Goal: Task Accomplishment & Management: Manage account settings

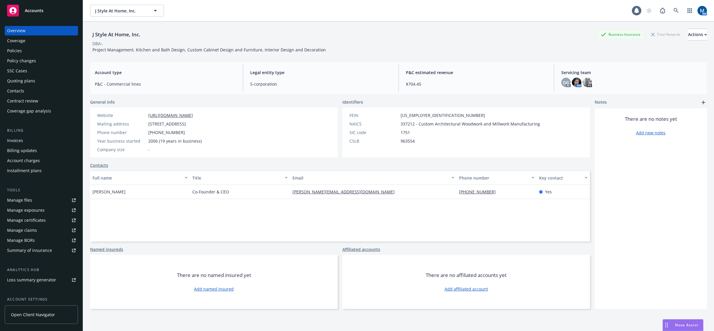
click at [53, 9] on div "Accounts" at bounding box center [41, 11] width 68 height 12
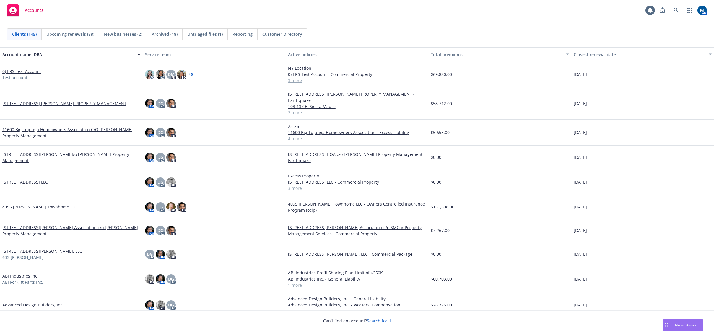
click at [354, 16] on div "Accounts 1 AM" at bounding box center [357, 10] width 714 height 21
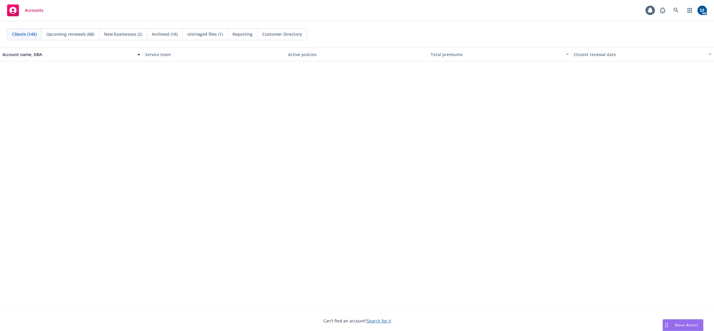
scroll to position [2568, 0]
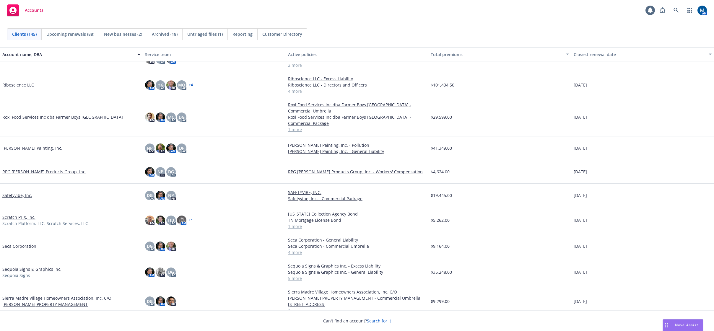
click at [249, 33] on span "Reporting" at bounding box center [242, 34] width 20 height 6
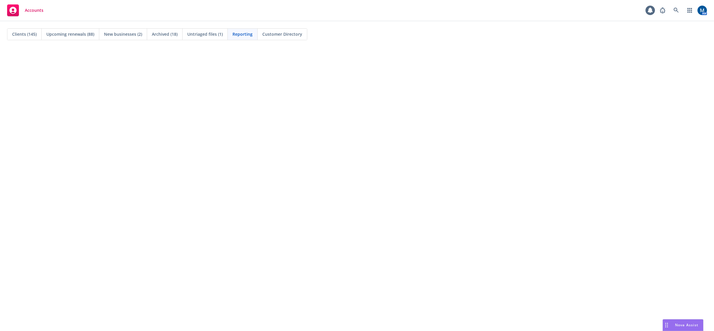
click at [382, 30] on div "Clients (145) Upcoming renewals (88) New businesses (2) Archived (18) Untriaged…" at bounding box center [356, 34] width 699 height 12
click at [30, 35] on span "Clients (145)" at bounding box center [24, 34] width 25 height 6
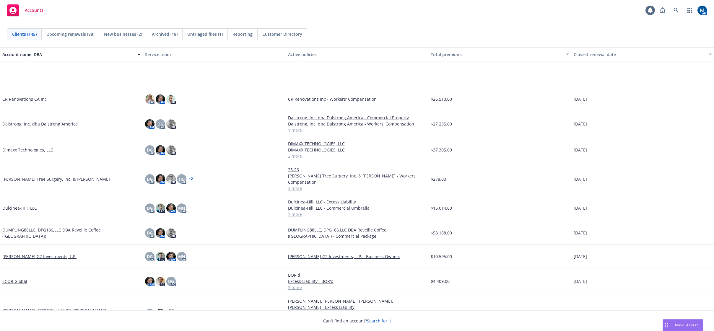
scroll to position [1004, 0]
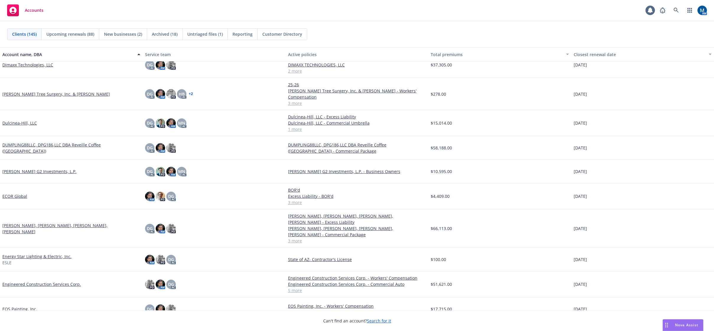
click at [27, 120] on link "Dulcinea-Hill, LLC" at bounding box center [19, 123] width 35 height 6
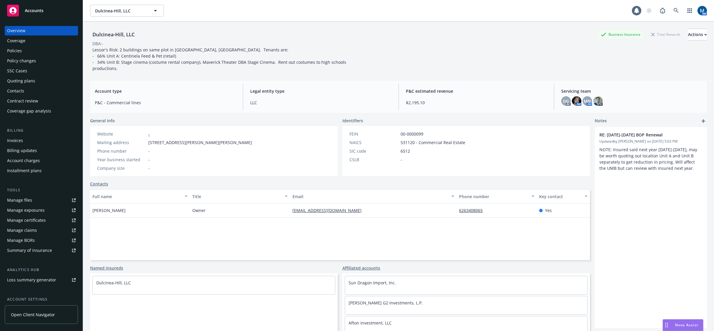
click at [47, 50] on div "Policies" at bounding box center [41, 50] width 68 height 9
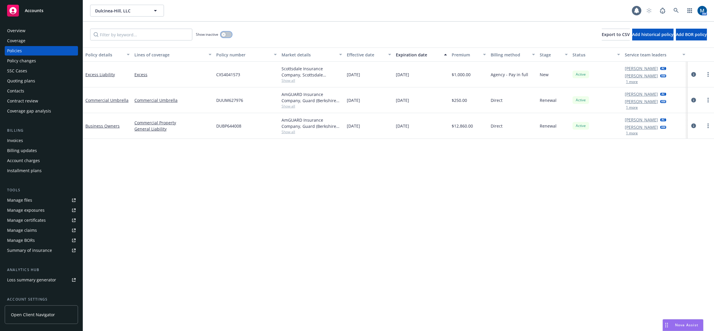
click at [227, 33] on button "button" at bounding box center [226, 35] width 11 height 6
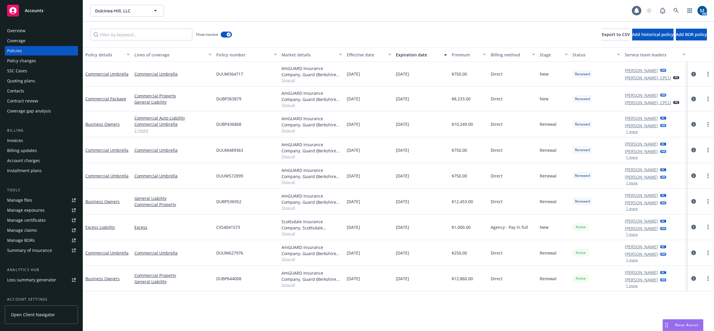
click at [631, 262] on div "Denisse Gonzales AC Marlowe Milo AM 1 more" at bounding box center [654, 253] width 65 height 26
click at [633, 261] on button "1 more" at bounding box center [632, 260] width 12 height 4
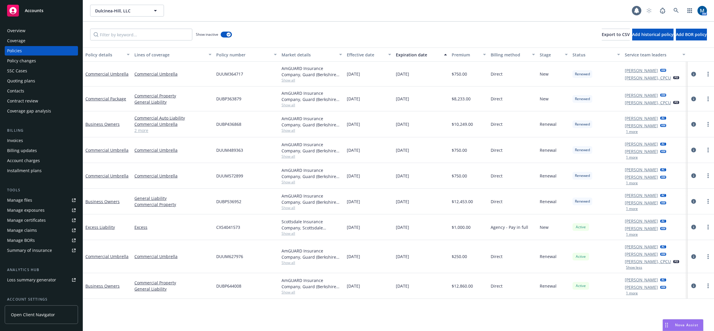
click at [34, 200] on link "Manage files" at bounding box center [41, 199] width 73 height 9
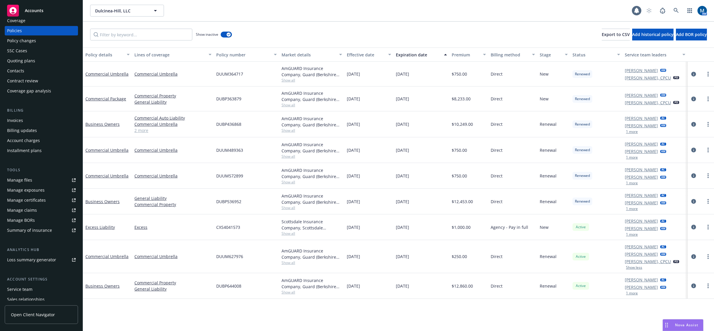
scroll to position [30, 0]
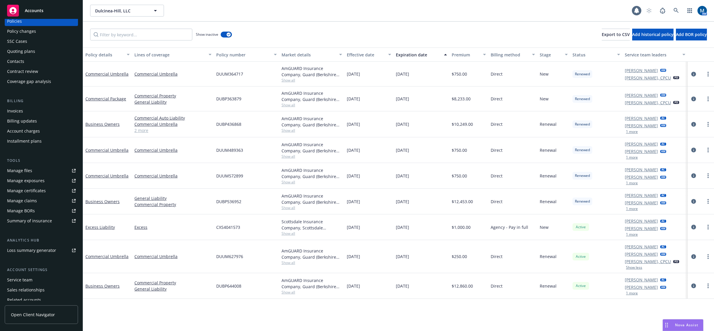
click at [30, 278] on div "Service team" at bounding box center [19, 279] width 25 height 9
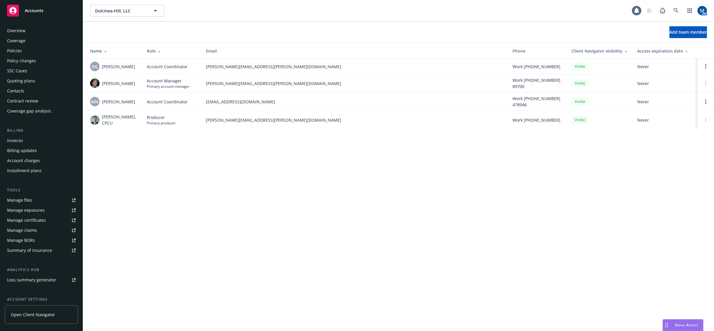
scroll to position [54, 0]
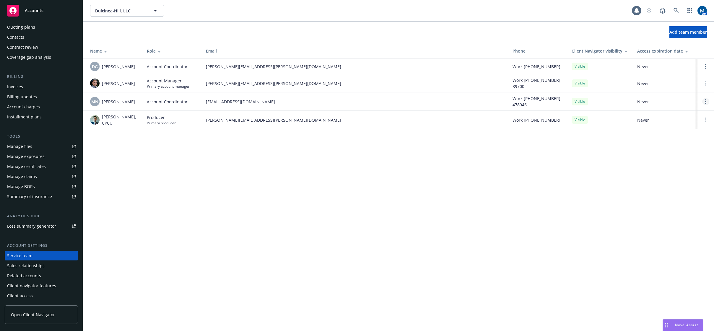
click at [706, 102] on link "Open options" at bounding box center [705, 101] width 7 height 7
click at [683, 85] on span "Remove account coordinator" at bounding box center [665, 85] width 71 height 6
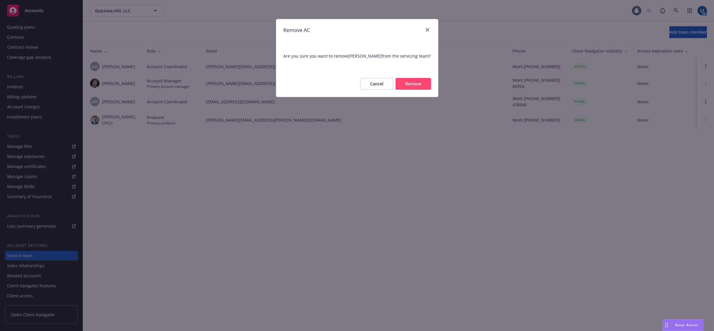
click at [413, 83] on button "Remove" at bounding box center [412, 84] width 35 height 12
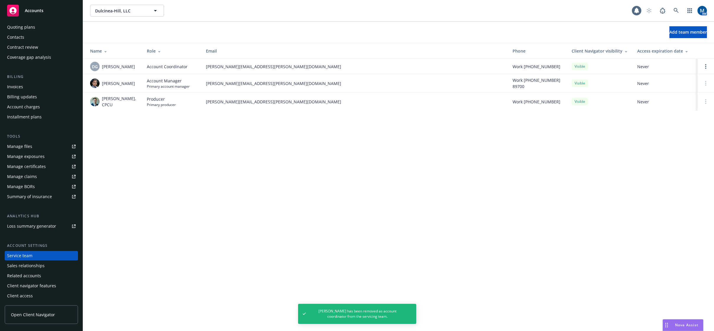
click at [42, 13] on span "Accounts" at bounding box center [34, 10] width 19 height 5
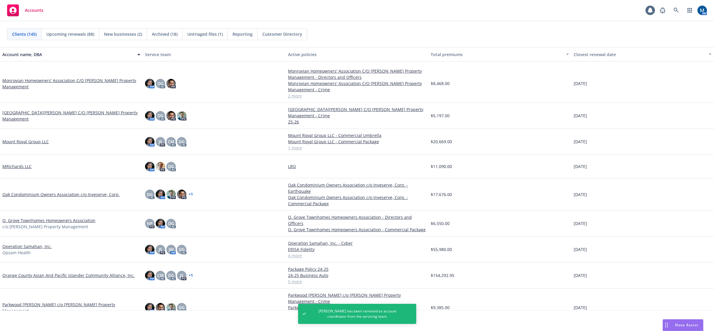
scroll to position [2244, 0]
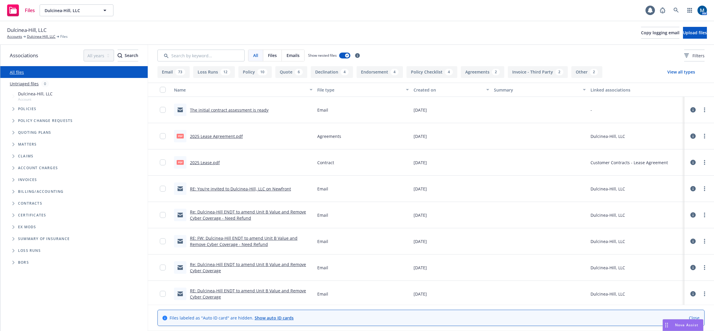
click at [239, 187] on link "RE: You’re invited to Dulcinea-Hill, LLC on Newfront" at bounding box center [240, 189] width 101 height 6
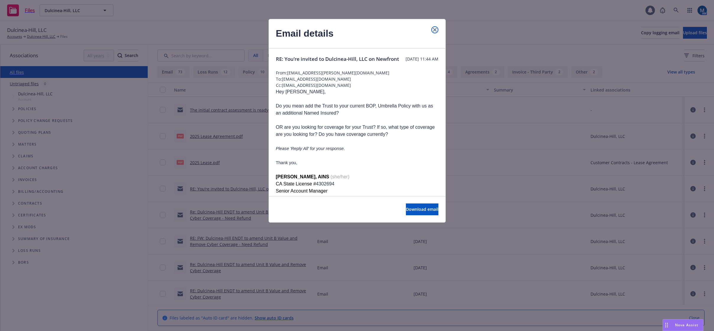
click at [436, 30] on icon "close" at bounding box center [435, 30] width 4 height 4
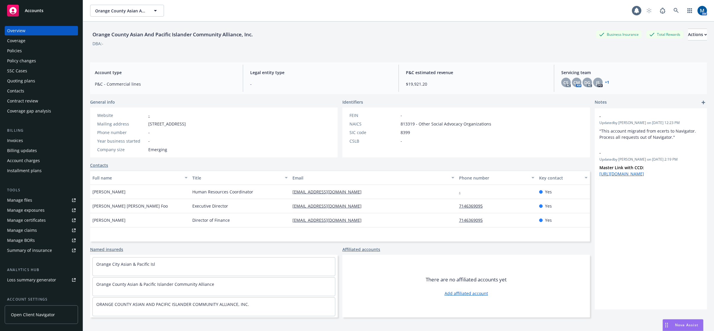
click at [16, 50] on div "Policies" at bounding box center [14, 50] width 15 height 9
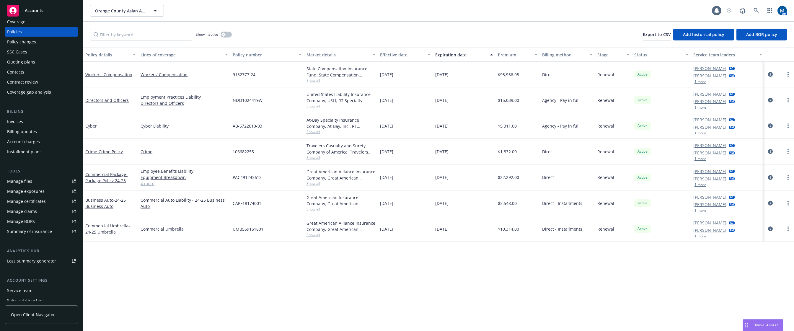
scroll to position [30, 0]
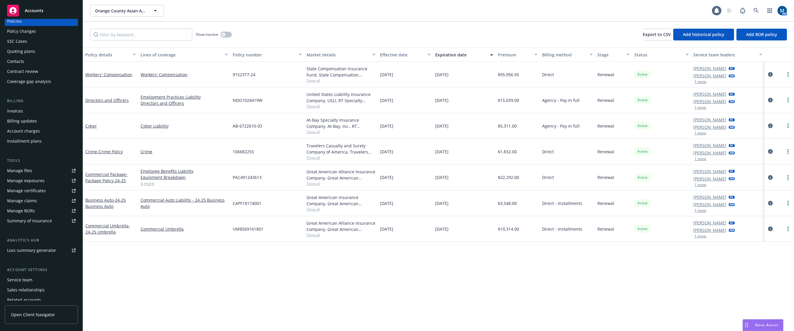
click at [27, 278] on div "Service team" at bounding box center [19, 279] width 25 height 9
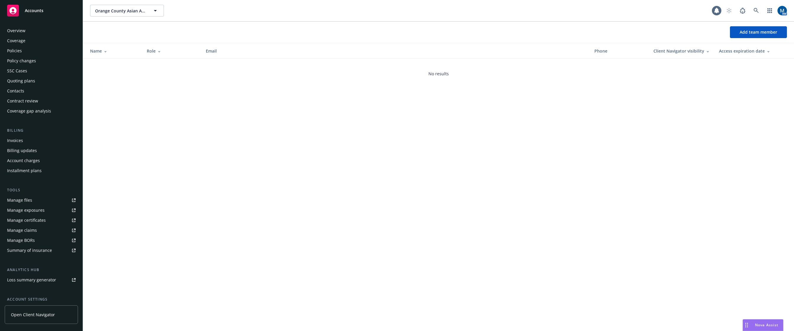
scroll to position [54, 0]
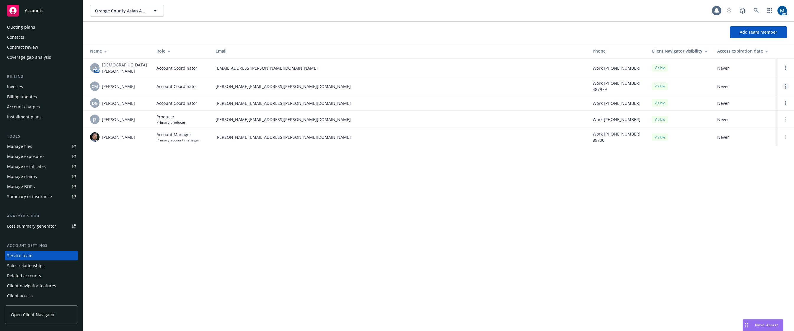
click at [713, 84] on link "Open options" at bounding box center [785, 86] width 7 height 7
click at [713, 67] on span "Remove account coordinator" at bounding box center [745, 67] width 71 height 6
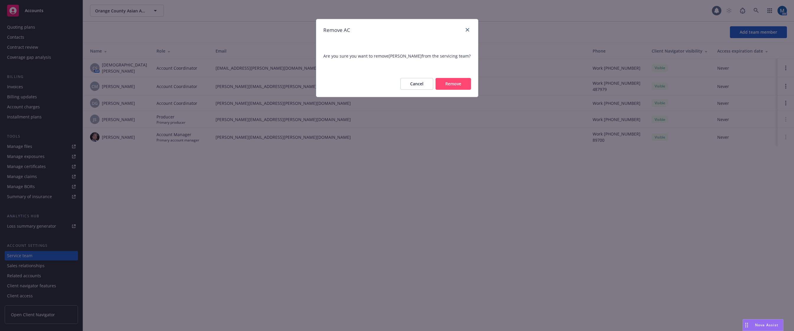
click at [461, 90] on button "Remove" at bounding box center [452, 84] width 35 height 12
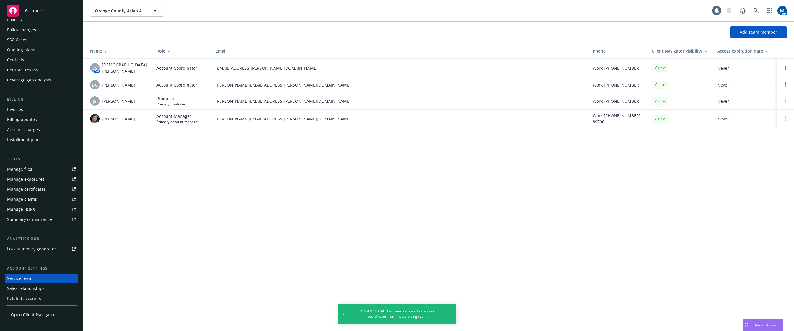
scroll to position [0, 0]
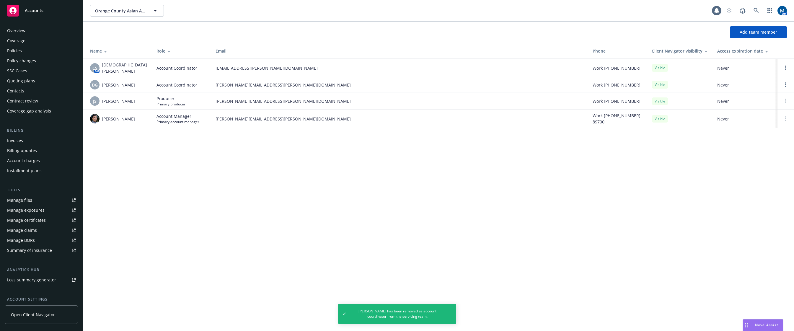
click at [22, 51] on div "Policies" at bounding box center [41, 50] width 68 height 9
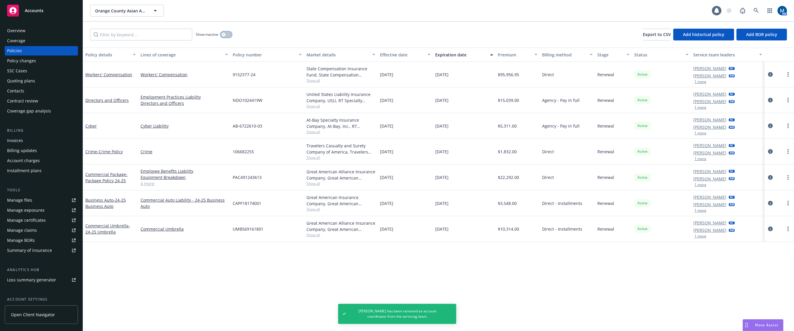
click at [226, 35] on button "button" at bounding box center [226, 35] width 11 height 6
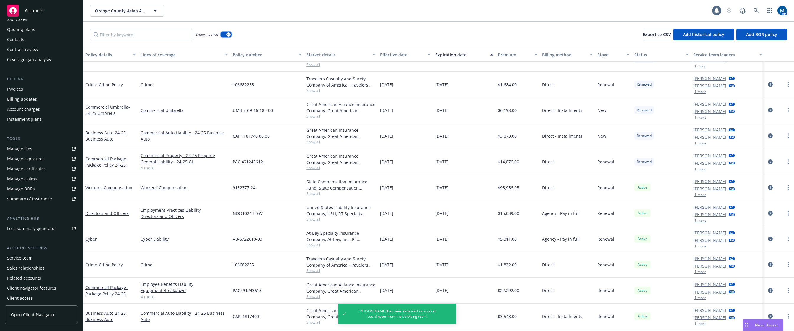
scroll to position [54, 0]
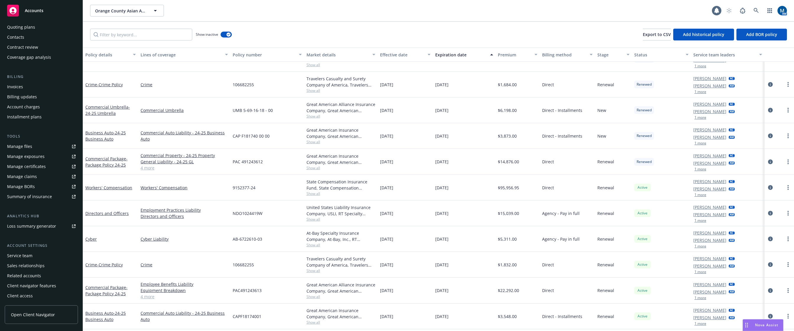
click at [39, 257] on div "Service team" at bounding box center [41, 255] width 68 height 9
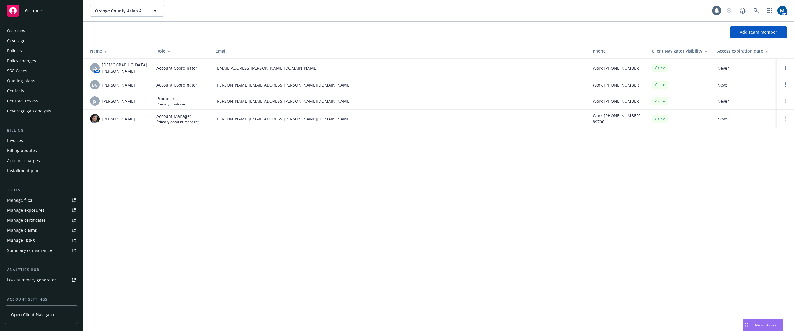
scroll to position [54, 0]
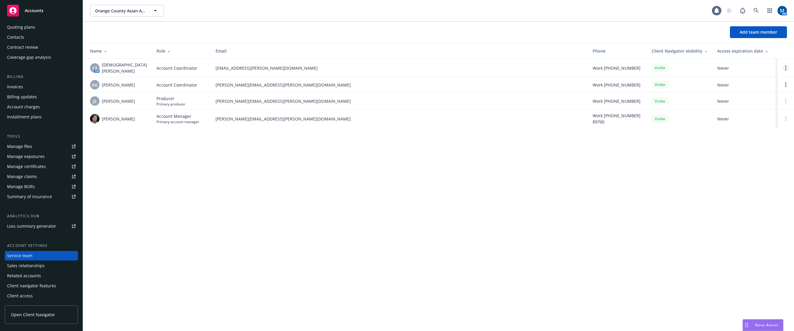
click at [713, 64] on link "Open options" at bounding box center [785, 67] width 7 height 7
click at [713, 50] on span "Remove account coordinator" at bounding box center [745, 50] width 71 height 6
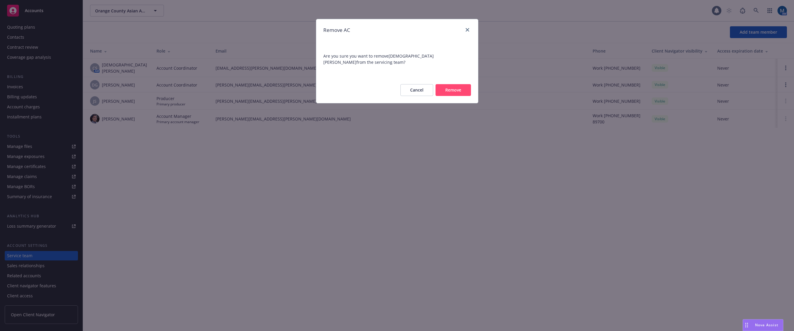
click at [456, 84] on button "Remove" at bounding box center [452, 90] width 35 height 12
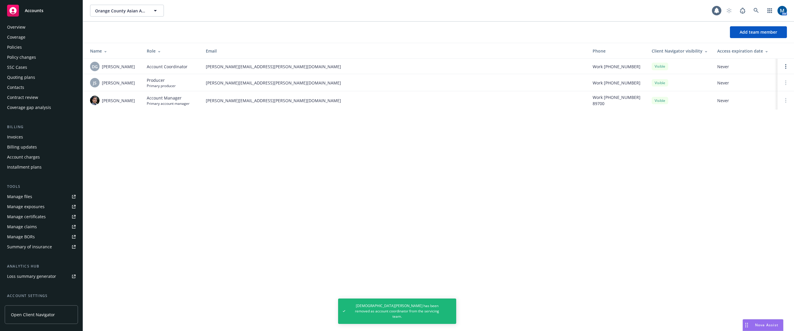
scroll to position [0, 0]
click at [31, 51] on div "Policies" at bounding box center [41, 50] width 68 height 9
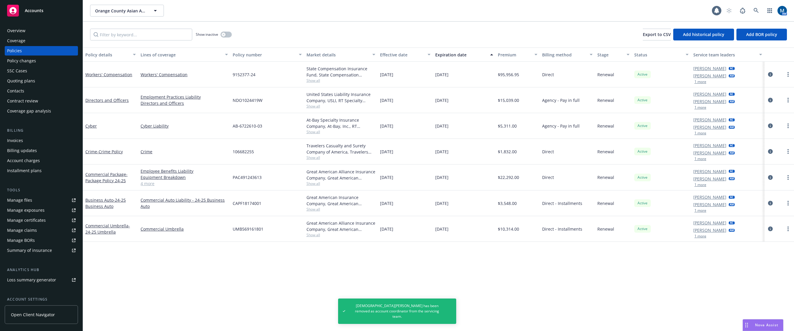
click at [37, 8] on span "Accounts" at bounding box center [34, 10] width 19 height 5
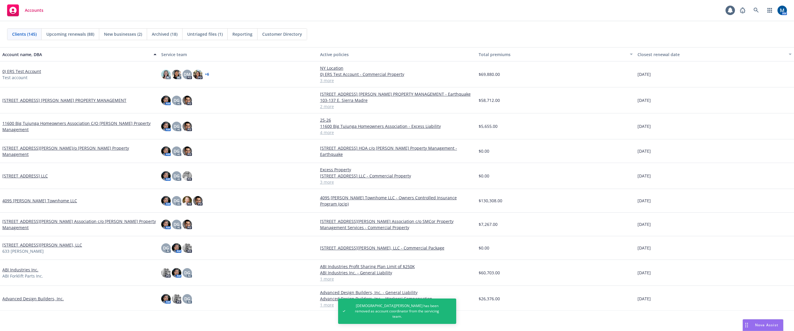
click at [504, 56] on div "Total premiums" at bounding box center [553, 54] width 148 height 6
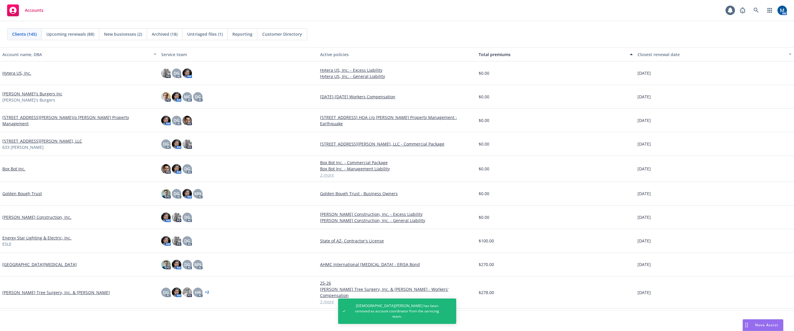
click at [503, 53] on div "Total premiums" at bounding box center [553, 54] width 148 height 6
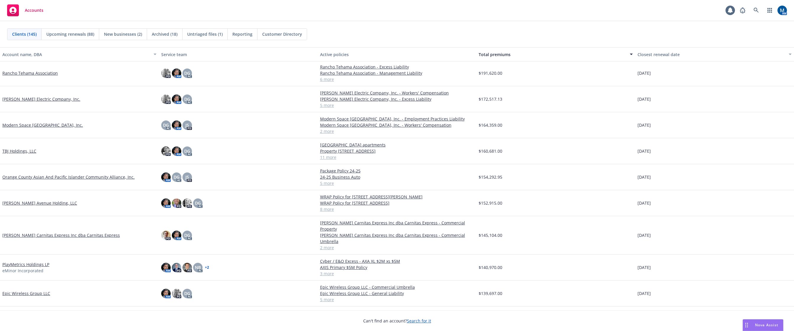
scroll to position [30, 0]
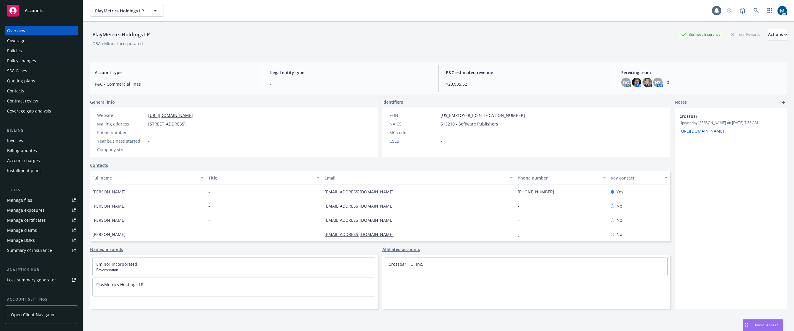
click at [50, 53] on div "Policies" at bounding box center [41, 50] width 68 height 9
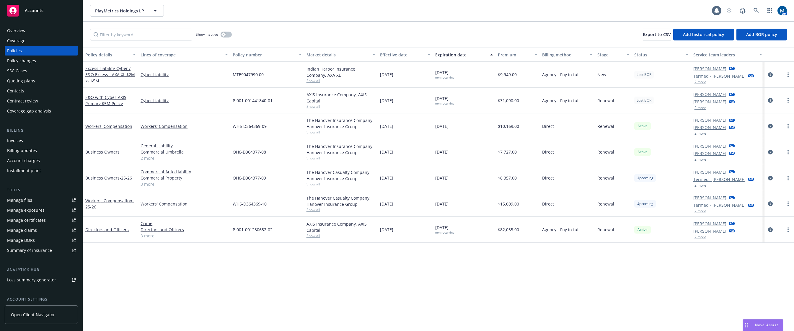
click at [700, 107] on button "2 more" at bounding box center [700, 108] width 12 height 4
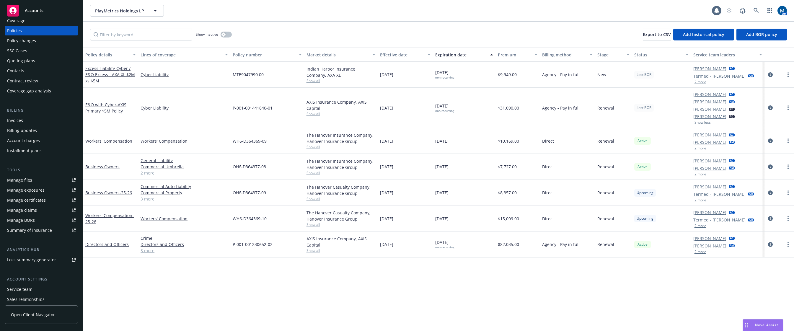
scroll to position [30, 0]
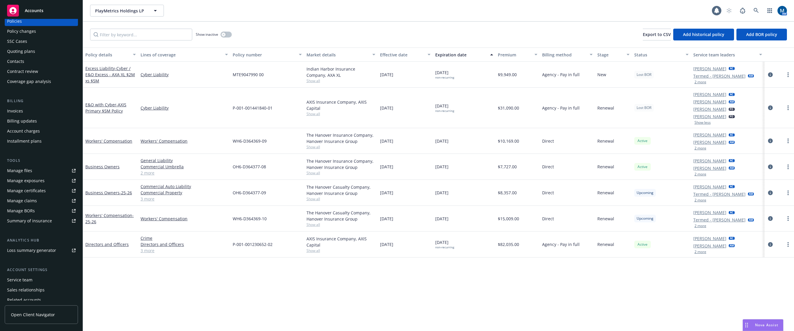
click at [23, 278] on div "Service team" at bounding box center [19, 279] width 25 height 9
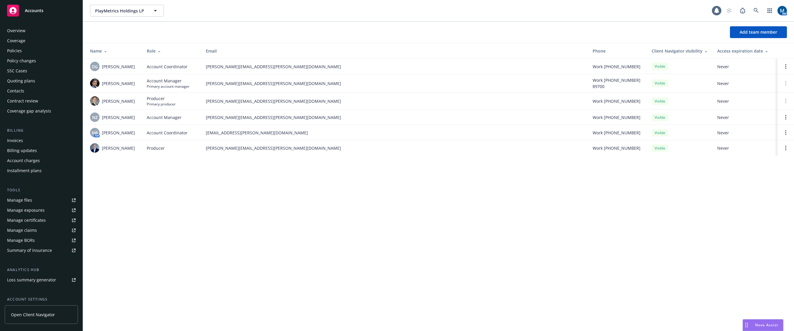
click at [36, 54] on div "Policies" at bounding box center [41, 50] width 68 height 9
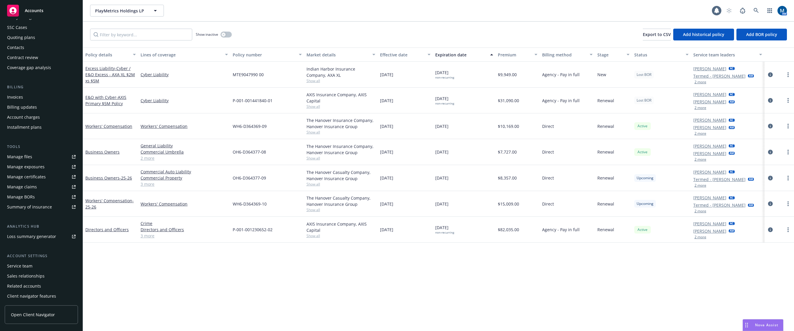
scroll to position [54, 0]
click at [23, 257] on div "Service team" at bounding box center [19, 255] width 25 height 9
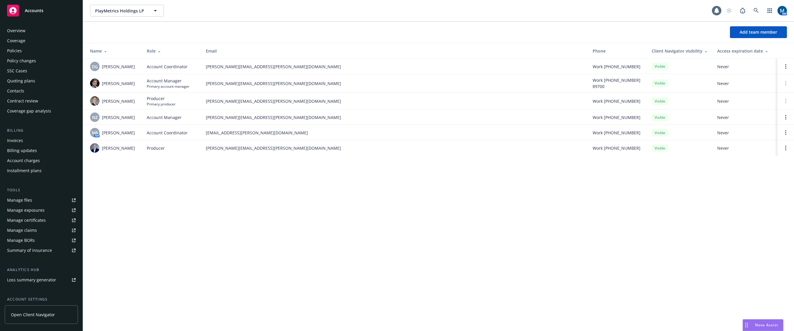
scroll to position [54, 0]
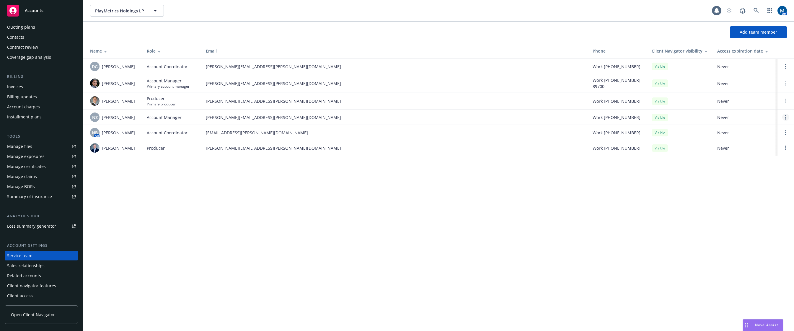
click at [783, 117] on link "Open options" at bounding box center [785, 117] width 7 height 7
click at [749, 100] on span "Remove account manager" at bounding box center [729, 101] width 66 height 6
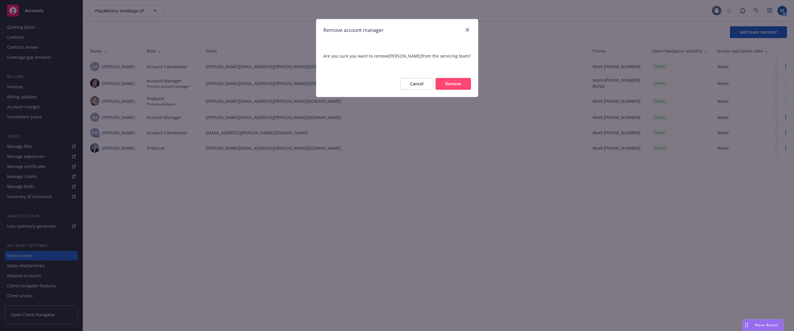
click at [463, 83] on button "Remove" at bounding box center [452, 84] width 35 height 12
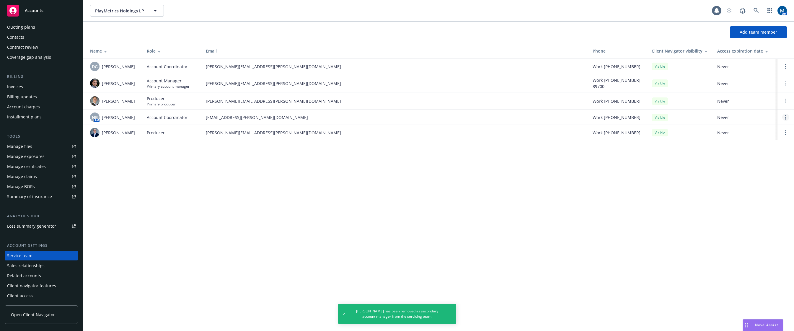
click at [785, 118] on link "Open options" at bounding box center [785, 117] width 7 height 7
click at [753, 100] on span "Remove account coordinator" at bounding box center [745, 101] width 71 height 6
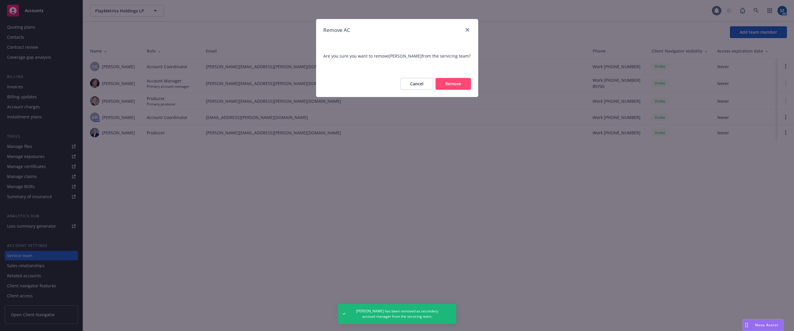
click at [463, 86] on button "Remove" at bounding box center [452, 84] width 35 height 12
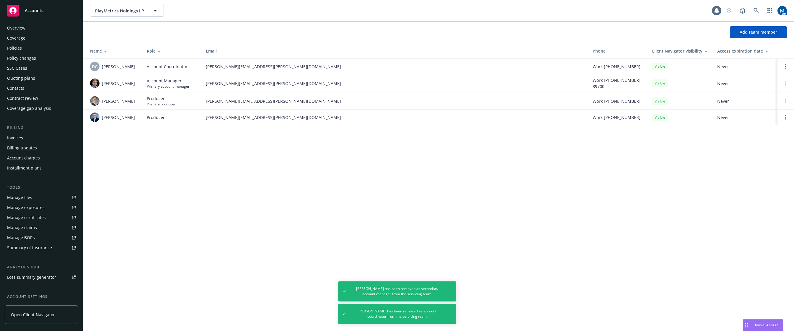
scroll to position [0, 0]
click at [39, 28] on div "Overview" at bounding box center [41, 30] width 68 height 9
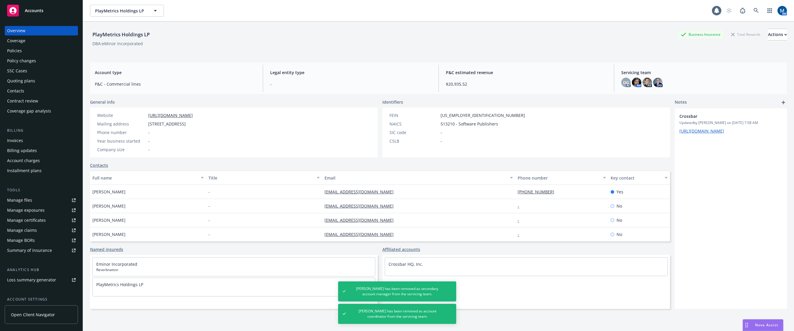
click at [43, 13] on div "Accounts" at bounding box center [41, 11] width 68 height 12
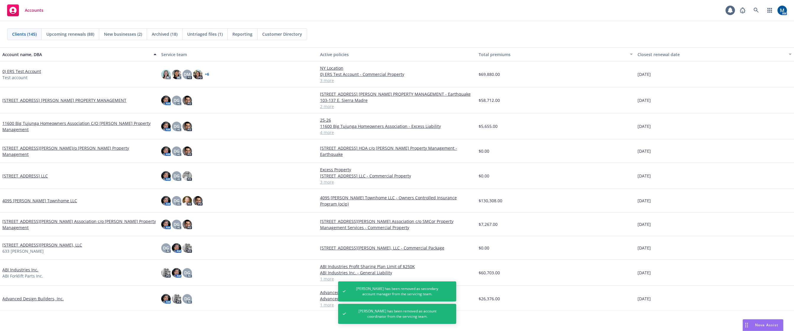
click at [504, 52] on div "Total premiums" at bounding box center [553, 54] width 148 height 6
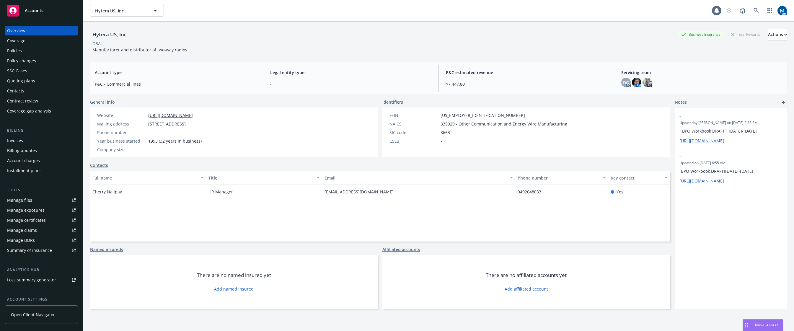
click at [27, 51] on div "Policies" at bounding box center [41, 50] width 68 height 9
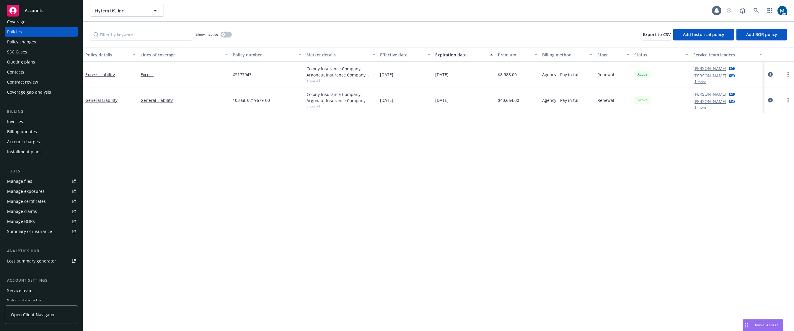
scroll to position [30, 0]
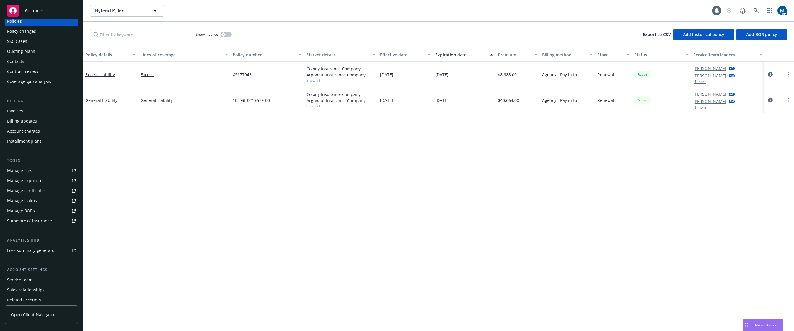
click at [22, 280] on div "Service team" at bounding box center [19, 279] width 25 height 9
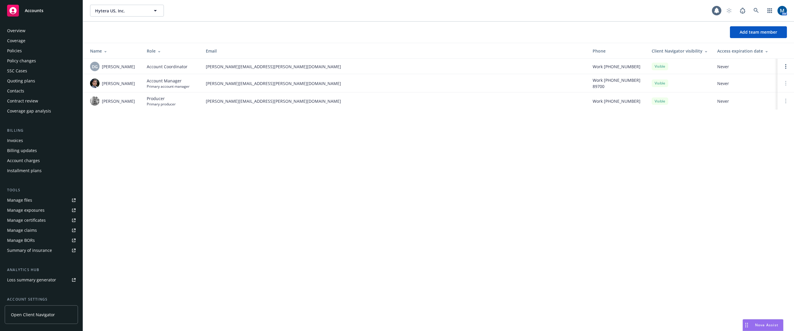
click at [37, 50] on div "Policies" at bounding box center [41, 50] width 68 height 9
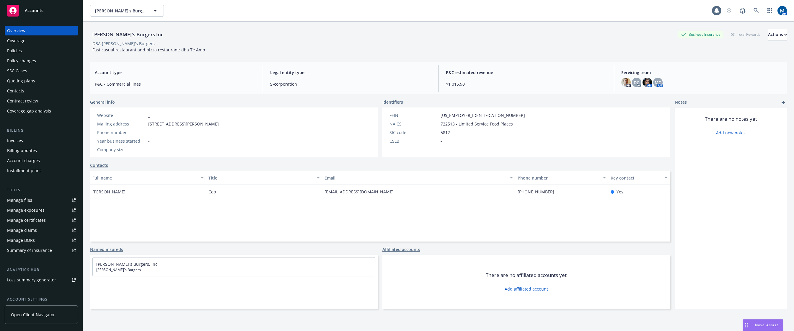
click at [24, 50] on div "Policies" at bounding box center [41, 50] width 68 height 9
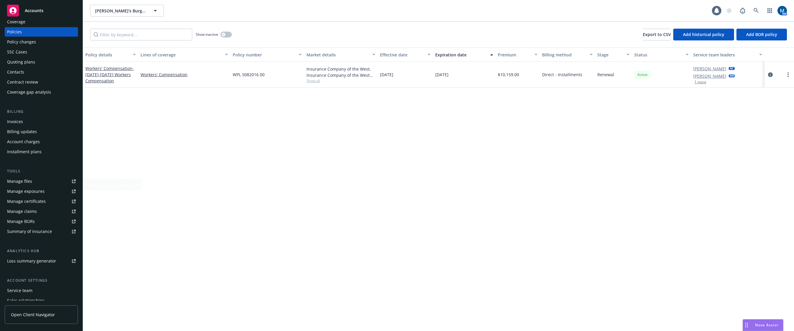
scroll to position [30, 0]
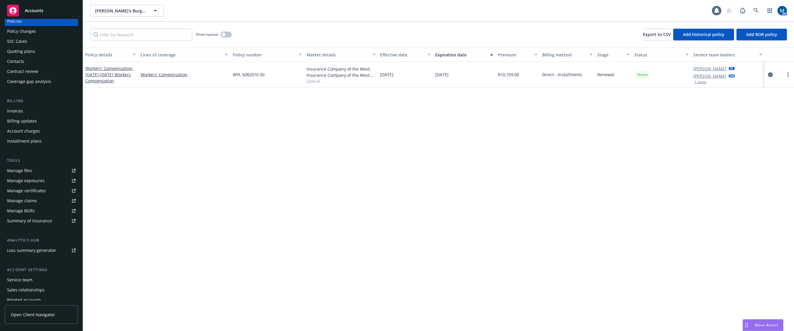
click at [28, 280] on div "Service team" at bounding box center [19, 279] width 25 height 9
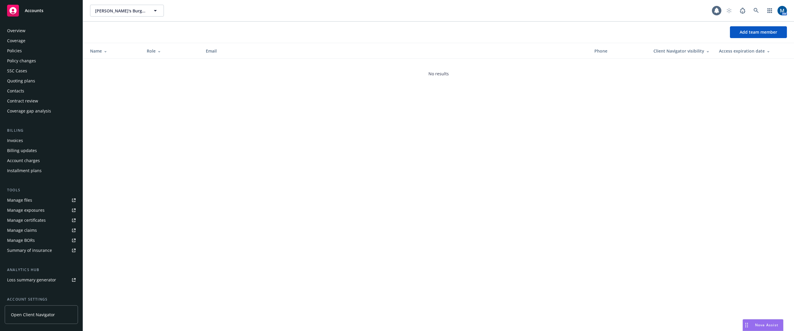
scroll to position [54, 0]
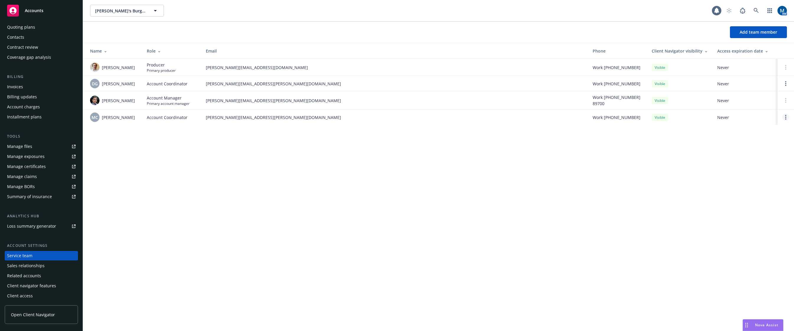
click at [785, 118] on link "Open options" at bounding box center [785, 117] width 7 height 7
click at [747, 99] on span "Remove account coordinator" at bounding box center [745, 101] width 71 height 6
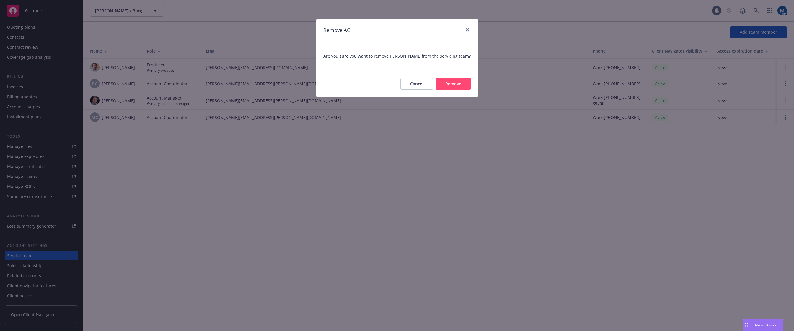
click at [422, 90] on button "Cancel" at bounding box center [416, 84] width 33 height 12
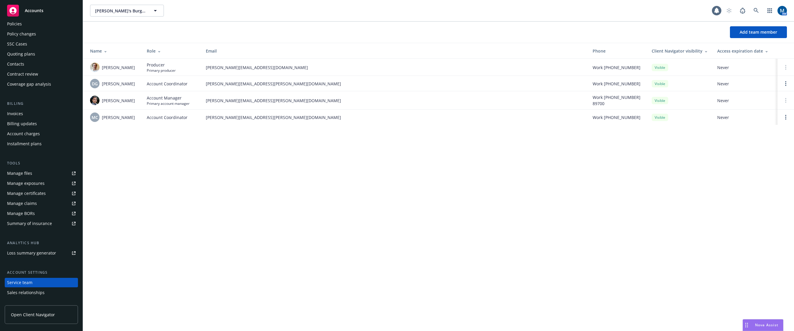
scroll to position [0, 0]
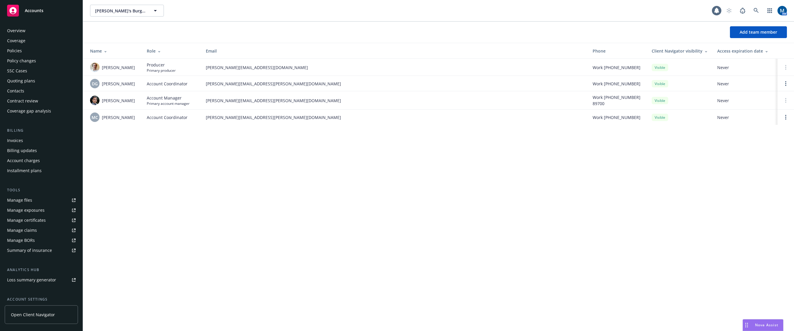
click at [28, 51] on div "Policies" at bounding box center [41, 50] width 68 height 9
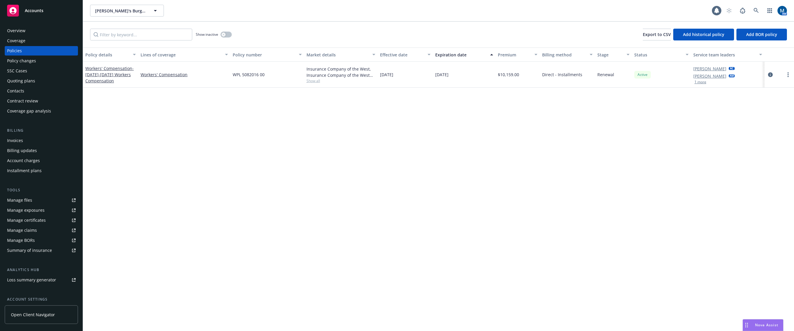
click at [232, 32] on div "Show inactive Export to CSV Add historical policy Add BOR policy" at bounding box center [438, 35] width 711 height 26
click at [230, 34] on button "button" at bounding box center [226, 35] width 11 height 6
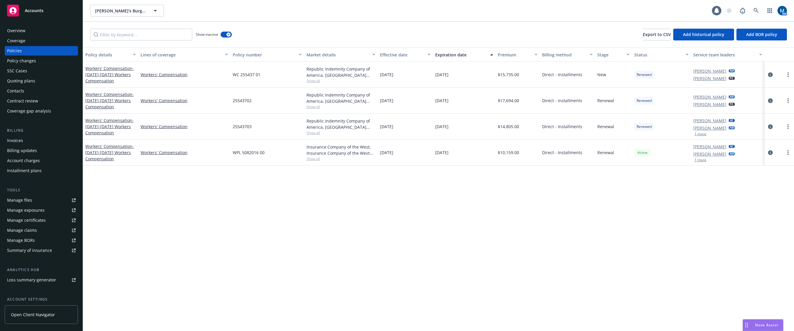
click at [702, 133] on button "1 more" at bounding box center [700, 134] width 12 height 4
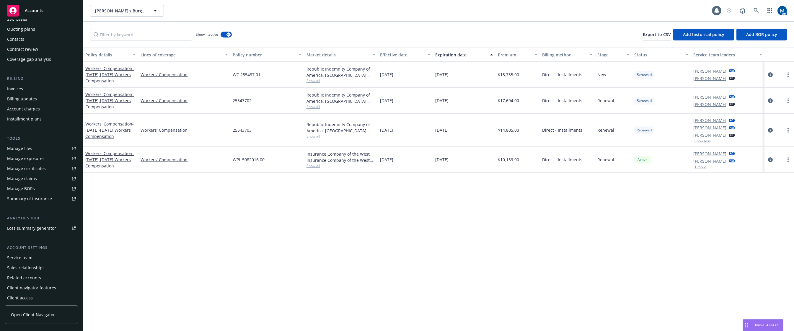
scroll to position [54, 0]
click at [28, 258] on div "Service team" at bounding box center [19, 255] width 25 height 9
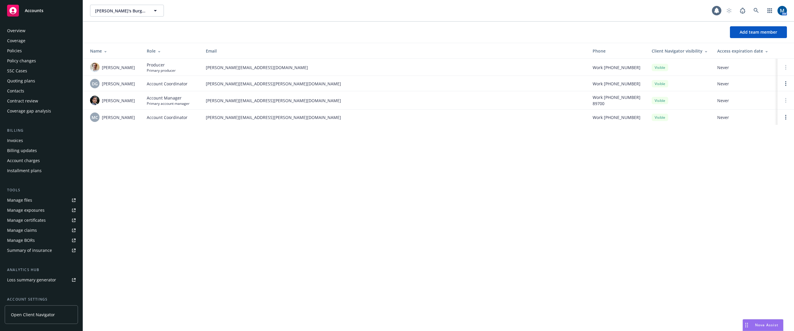
scroll to position [54, 0]
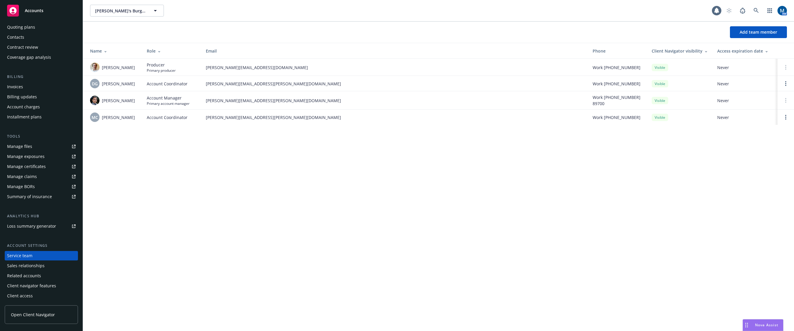
click at [32, 144] on link "Manage files" at bounding box center [41, 146] width 73 height 9
click at [786, 118] on link "Open options" at bounding box center [785, 117] width 7 height 7
click at [749, 100] on span "Remove account coordinator" at bounding box center [745, 101] width 71 height 6
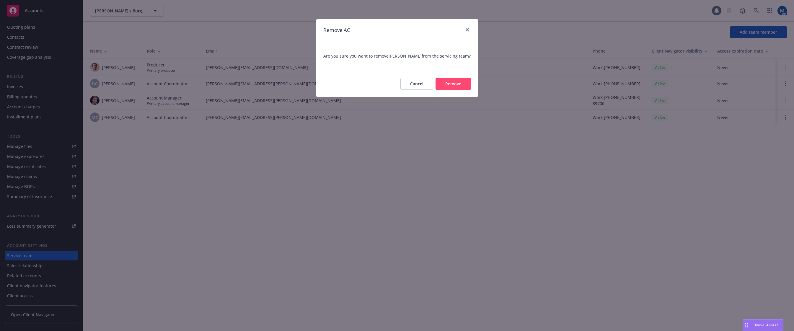
click at [454, 90] on button "Remove" at bounding box center [452, 84] width 35 height 12
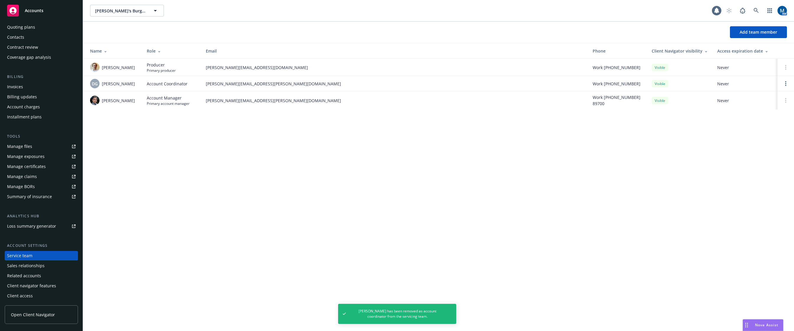
click at [39, 7] on div "Accounts" at bounding box center [41, 11] width 68 height 12
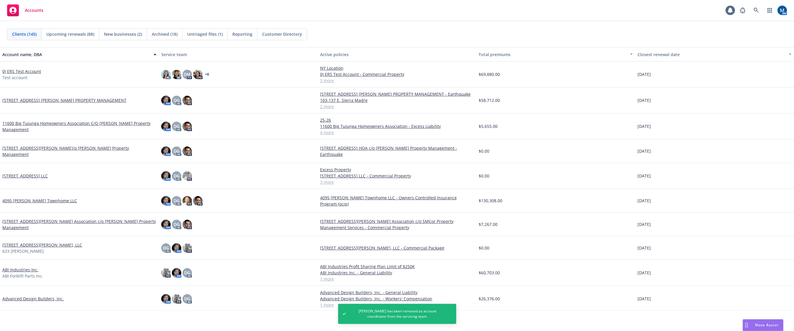
click at [495, 57] on div "Total premiums" at bounding box center [553, 54] width 148 height 6
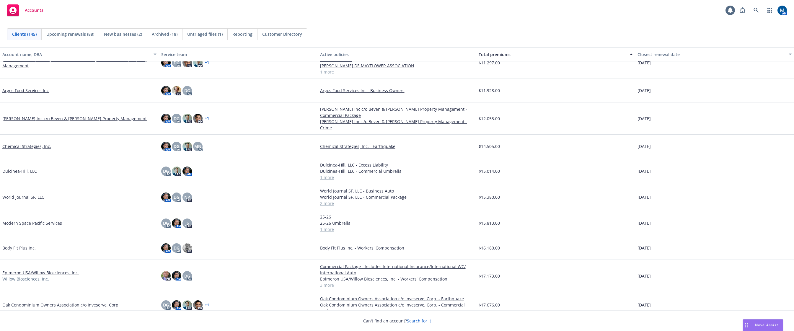
scroll to position [827, 0]
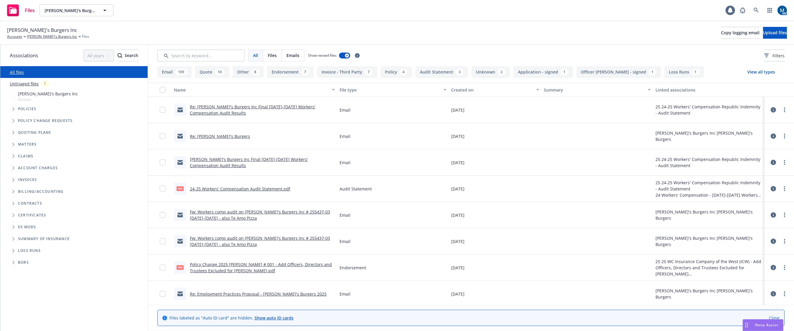
click at [252, 108] on link "Re: Jim's Burgers Inc Final 2024-2025 Workers' Compensation Audit Results" at bounding box center [252, 110] width 125 height 12
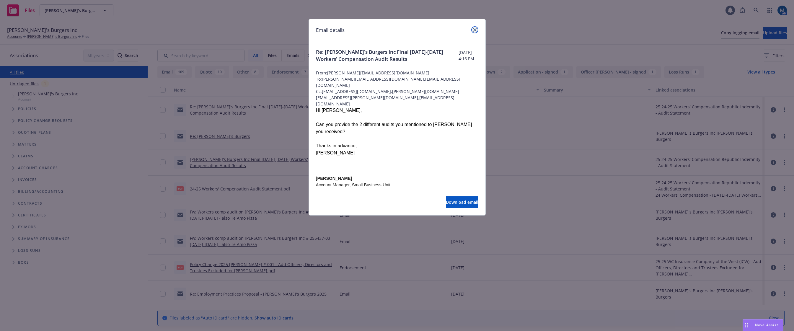
click at [474, 29] on icon "close" at bounding box center [475, 30] width 4 height 4
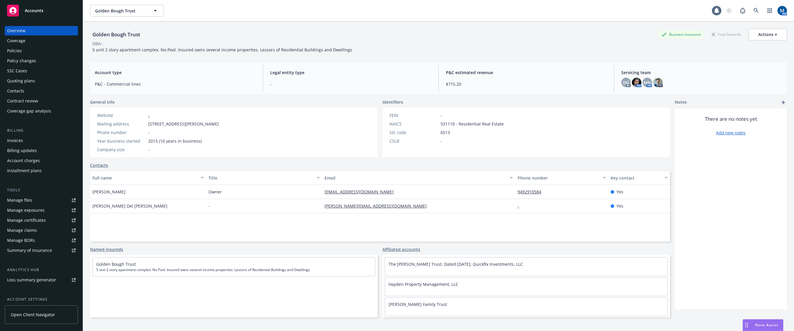
click at [45, 51] on div "Policies" at bounding box center [41, 50] width 68 height 9
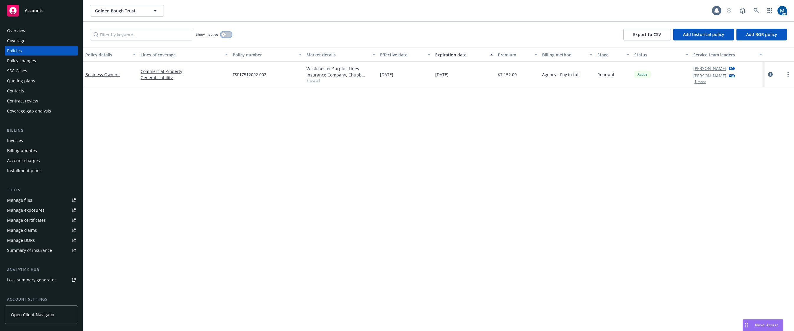
click at [228, 34] on button "button" at bounding box center [226, 35] width 11 height 6
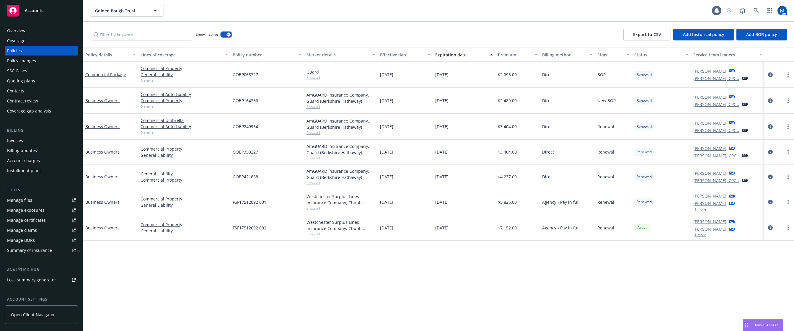
click at [228, 34] on icon "button" at bounding box center [228, 35] width 2 height 2
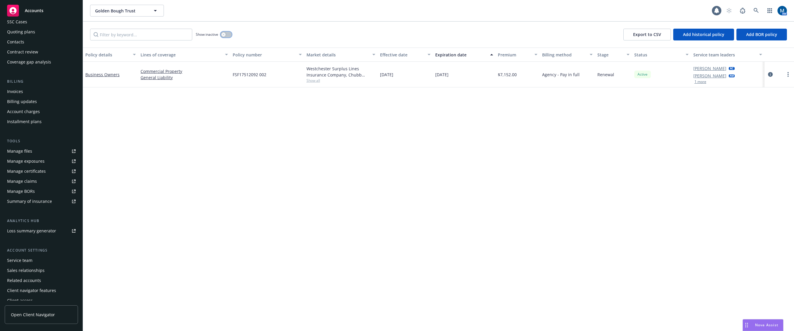
scroll to position [54, 0]
click at [40, 258] on div "Service team" at bounding box center [41, 255] width 68 height 9
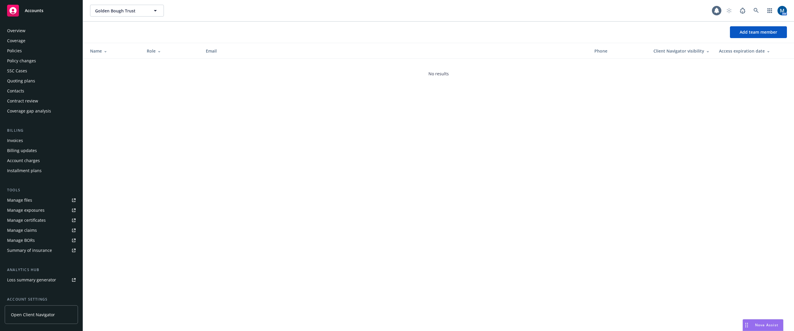
scroll to position [54, 0]
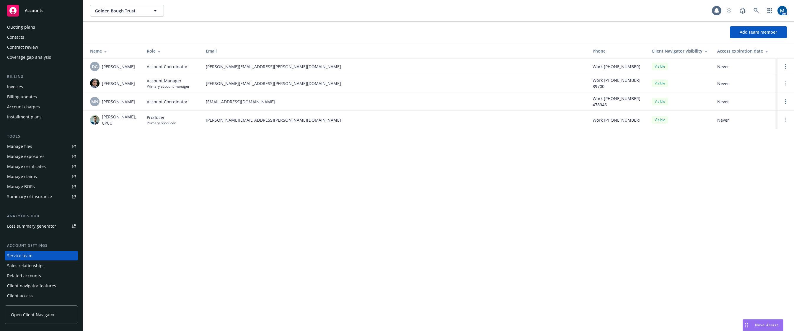
click at [34, 148] on link "Manage files" at bounding box center [41, 146] width 73 height 9
click at [786, 99] on link "Open options" at bounding box center [785, 101] width 7 height 7
click at [758, 84] on span "Remove account coordinator" at bounding box center [745, 85] width 71 height 6
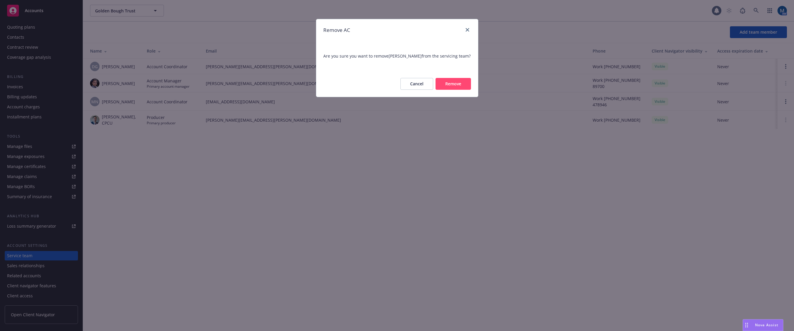
click at [459, 87] on button "Remove" at bounding box center [452, 84] width 35 height 12
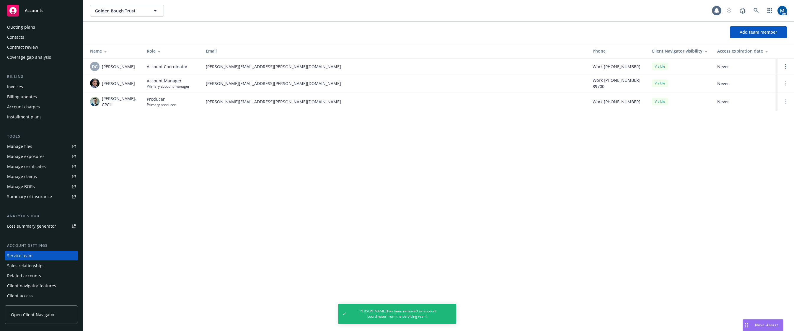
click at [58, 11] on div "Accounts" at bounding box center [41, 11] width 68 height 12
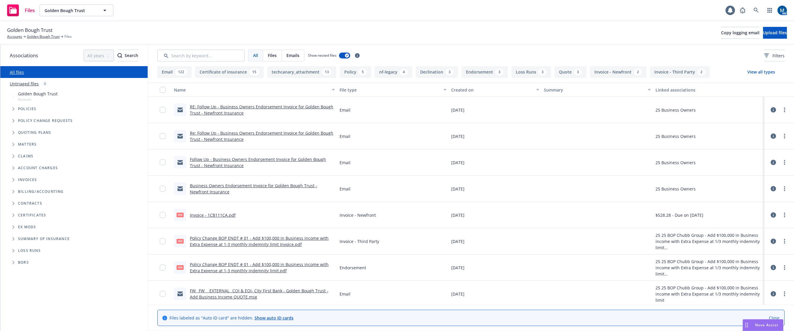
click at [240, 109] on link "RE: Follow Up - Business Owners Endorsement Invoice for Golden Bough Trust - Ne…" at bounding box center [261, 110] width 143 height 12
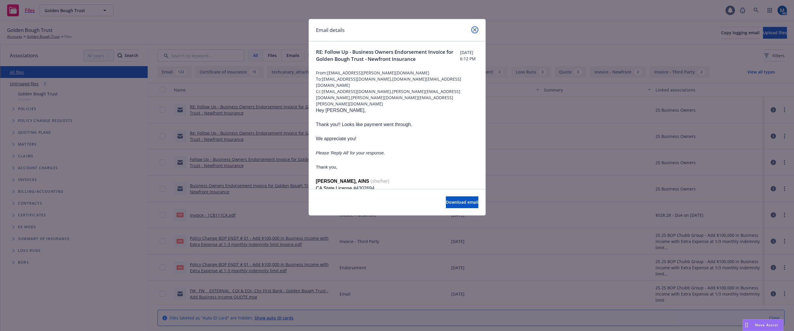
click at [476, 30] on link "close" at bounding box center [474, 29] width 7 height 7
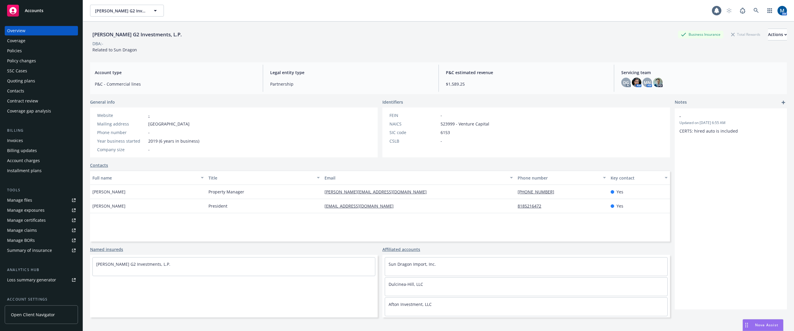
click at [37, 53] on div "Policies" at bounding box center [41, 50] width 68 height 9
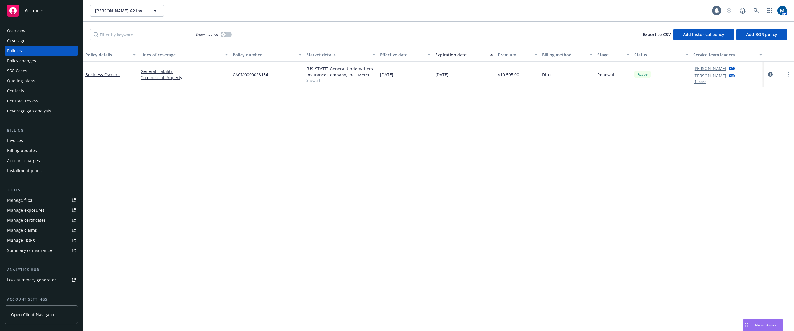
click at [700, 81] on button "1 more" at bounding box center [700, 82] width 12 height 4
click at [32, 201] on link "Manage files" at bounding box center [41, 199] width 73 height 9
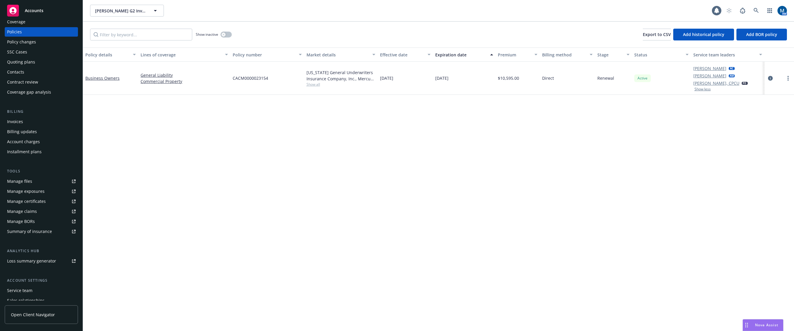
scroll to position [30, 0]
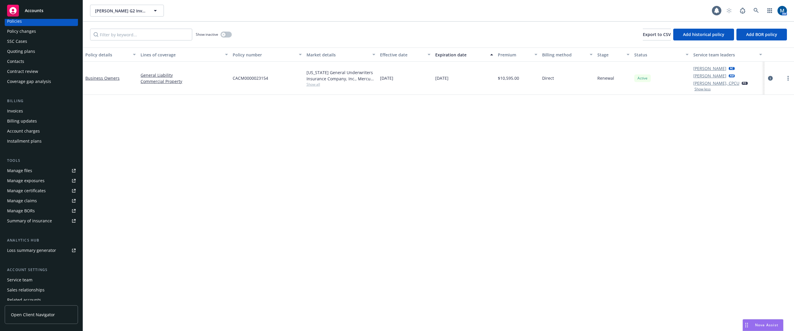
click at [32, 282] on div "Service team" at bounding box center [41, 279] width 68 height 9
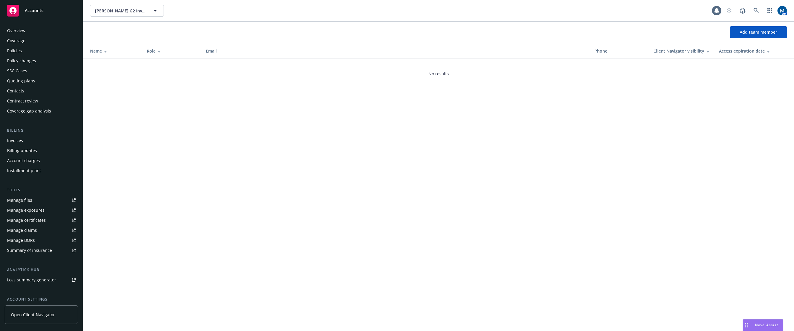
scroll to position [54, 0]
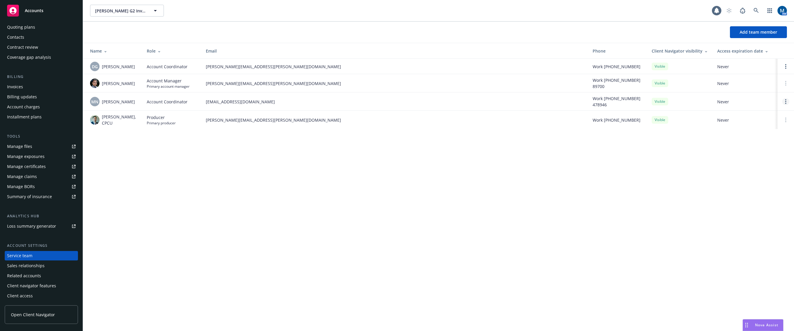
click at [786, 101] on link "Open options" at bounding box center [785, 101] width 7 height 7
click at [744, 85] on span "Remove account coordinator" at bounding box center [745, 85] width 71 height 6
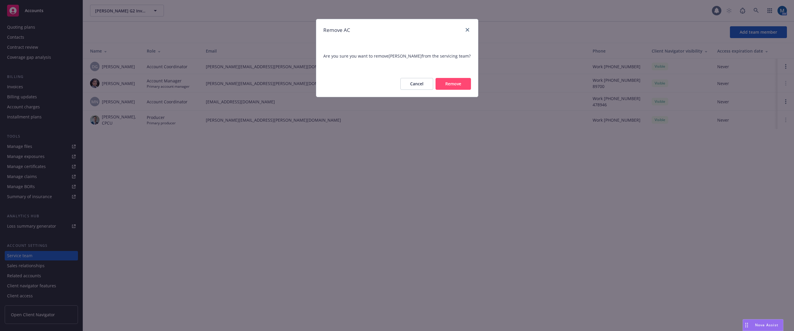
click at [463, 82] on button "Remove" at bounding box center [452, 84] width 35 height 12
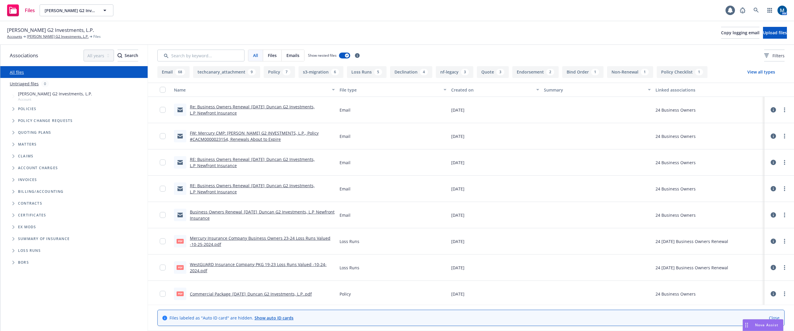
click at [237, 106] on link "Re: Business Owners Renewal_12-12-2024_Duncan G2 Investments, L.P_Newfront Insu…" at bounding box center [252, 110] width 125 height 12
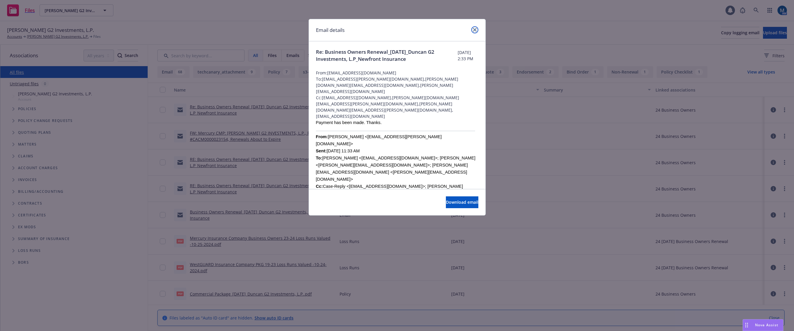
click at [476, 29] on icon "close" at bounding box center [475, 30] width 4 height 4
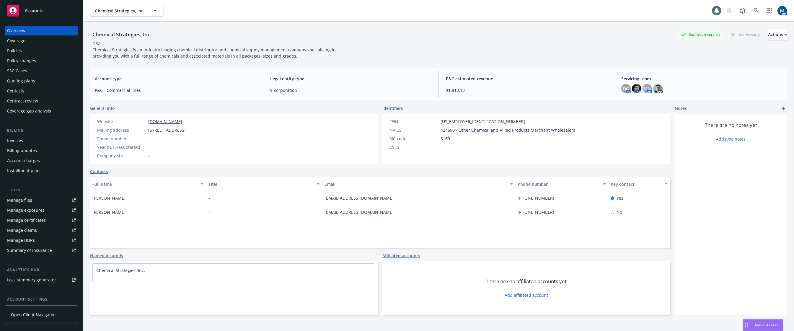
click at [26, 51] on div "Policies" at bounding box center [41, 50] width 68 height 9
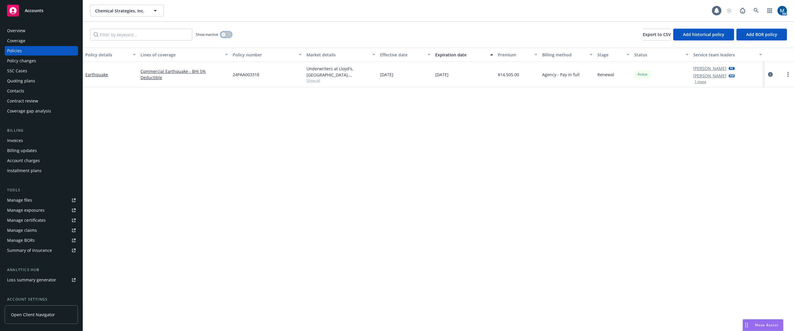
click at [221, 35] on button "button" at bounding box center [226, 35] width 11 height 6
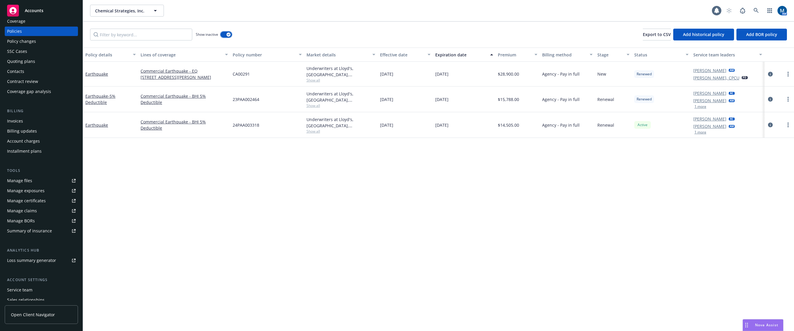
scroll to position [30, 0]
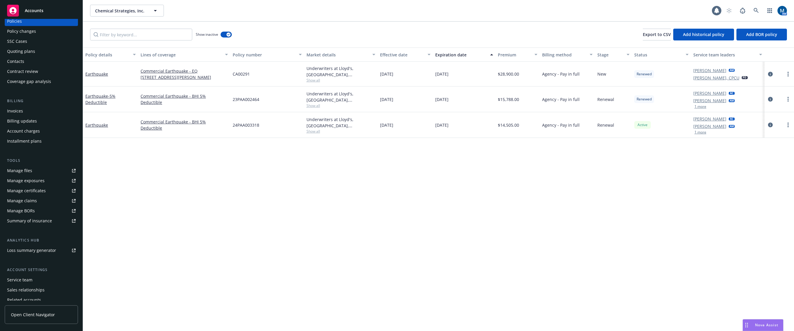
click at [37, 171] on link "Manage files" at bounding box center [41, 170] width 73 height 9
click at [27, 278] on div "Service team" at bounding box center [19, 279] width 25 height 9
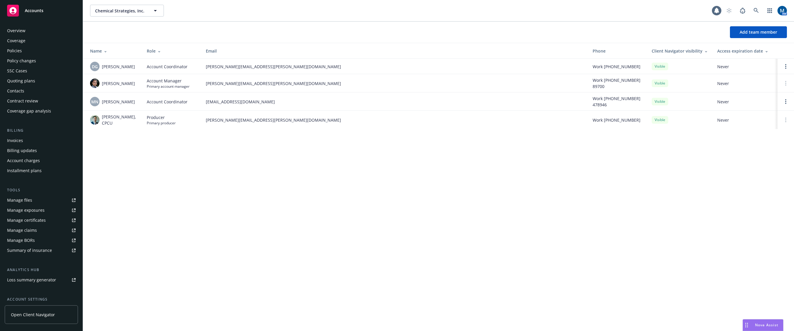
scroll to position [54, 0]
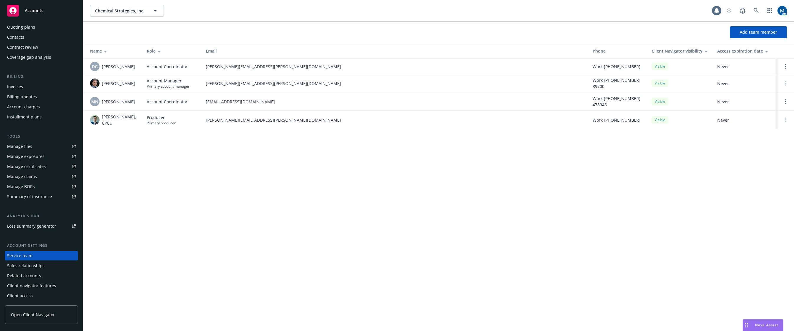
click at [270, 212] on div "Chemical Strategies, Inc. Chemical Strategies, Inc. 1 AM Add team member Name R…" at bounding box center [438, 165] width 711 height 331
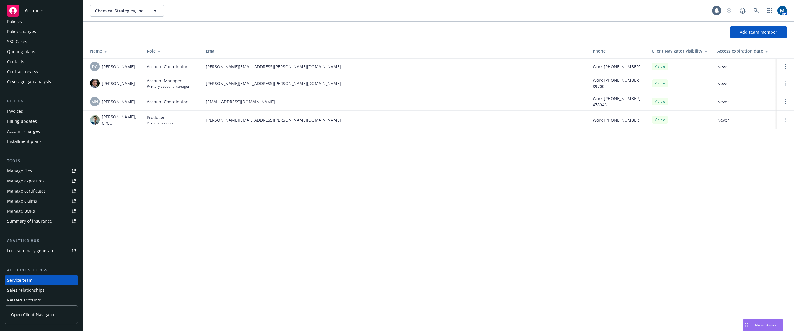
scroll to position [0, 0]
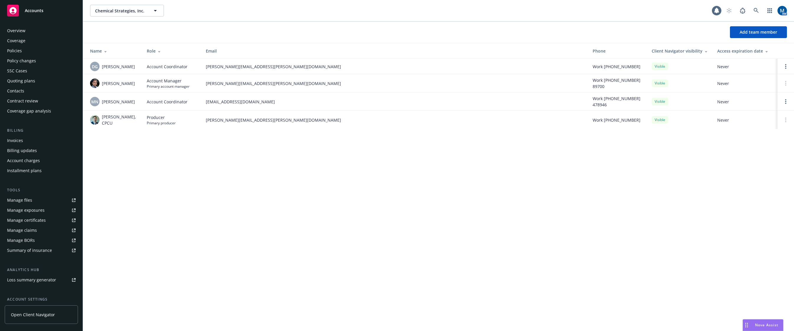
click at [38, 52] on div "Policies" at bounding box center [41, 50] width 68 height 9
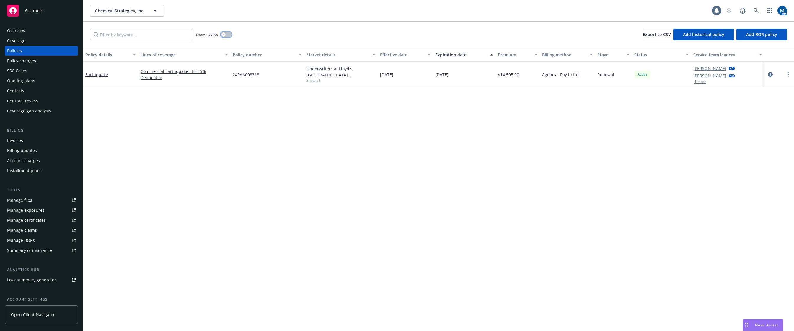
click at [230, 33] on button "button" at bounding box center [226, 35] width 11 height 6
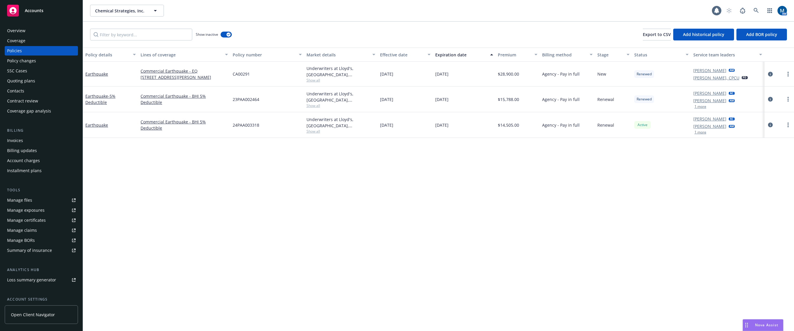
click at [704, 106] on button "1 more" at bounding box center [700, 107] width 12 height 4
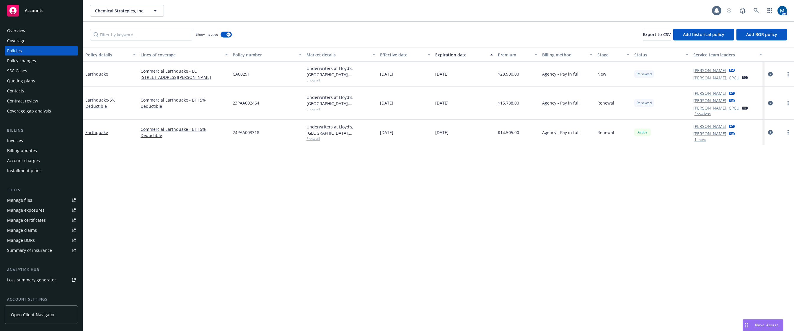
click at [705, 140] on button "1 more" at bounding box center [700, 140] width 12 height 4
click at [511, 218] on div "Policy details Lines of coverage Policy number Market details Effective date Ex…" at bounding box center [438, 189] width 711 height 283
click at [229, 33] on div "button" at bounding box center [228, 34] width 4 height 4
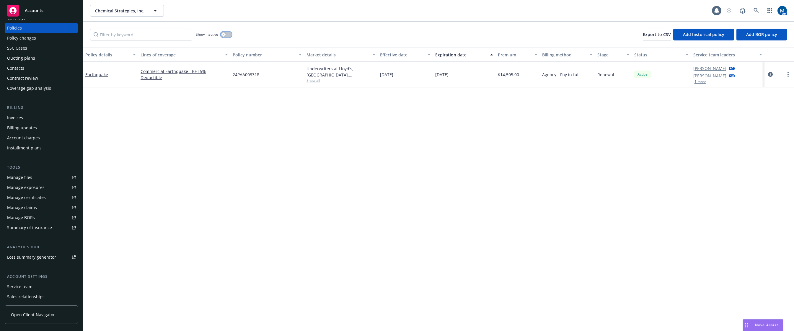
scroll to position [54, 0]
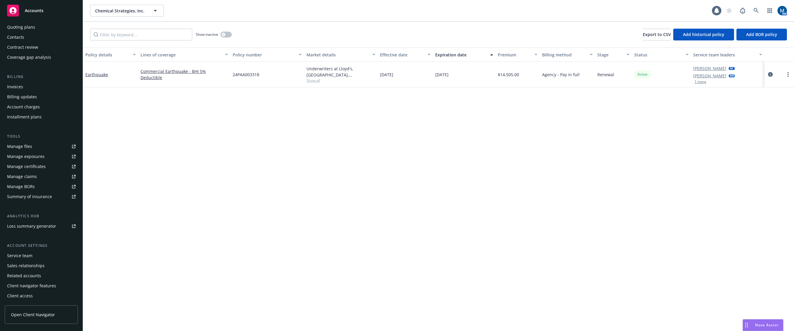
click at [18, 260] on div "Service team" at bounding box center [19, 255] width 25 height 9
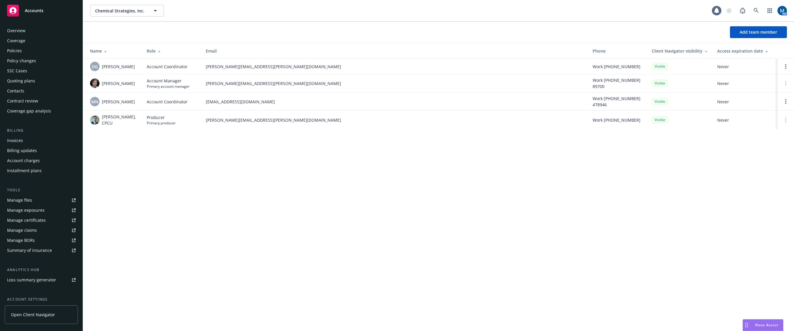
scroll to position [54, 0]
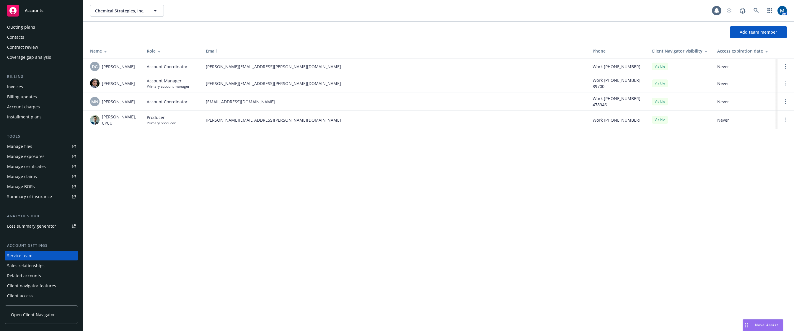
click at [243, 231] on div "Chemical Strategies, Inc. Chemical Strategies, Inc. 1 AM Add team member Name R…" at bounding box center [438, 165] width 711 height 331
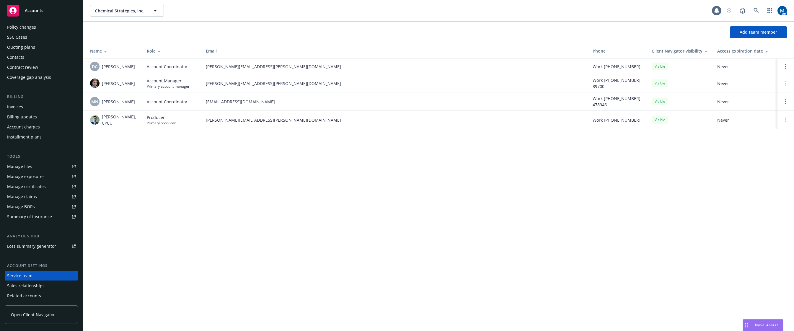
scroll to position [0, 0]
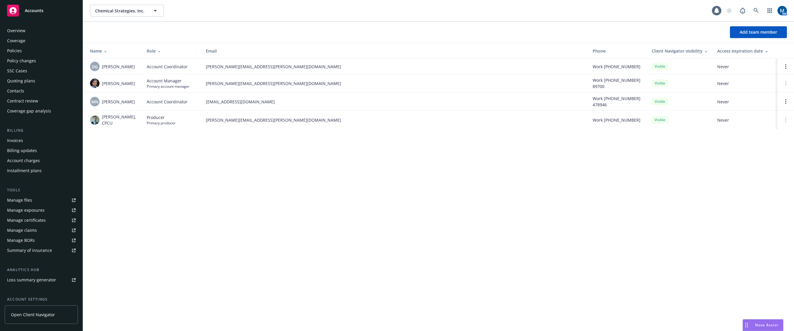
click at [30, 50] on div "Policies" at bounding box center [41, 50] width 68 height 9
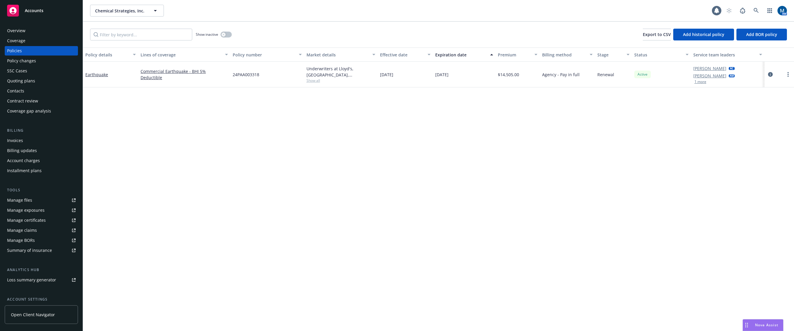
click at [33, 8] on span "Accounts" at bounding box center [34, 10] width 19 height 5
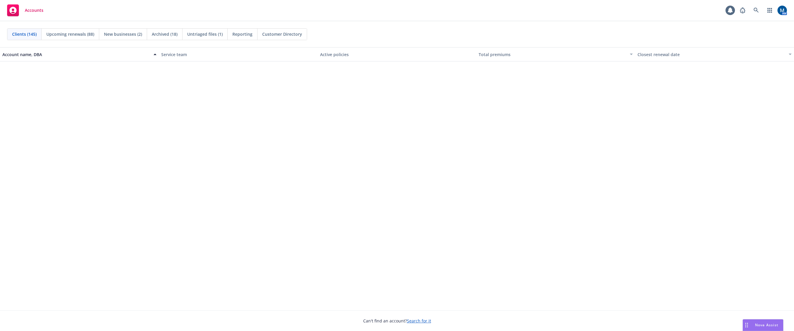
scroll to position [1358, 0]
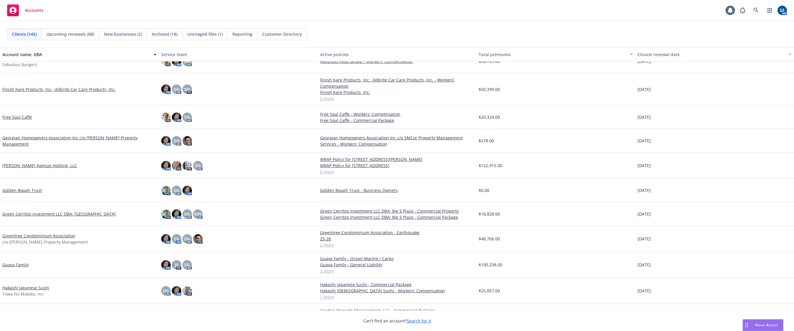
click at [53, 213] on link "Green Cerritos Investment LLC DBA: [GEOGRAPHIC_DATA]" at bounding box center [58, 214] width 113 height 6
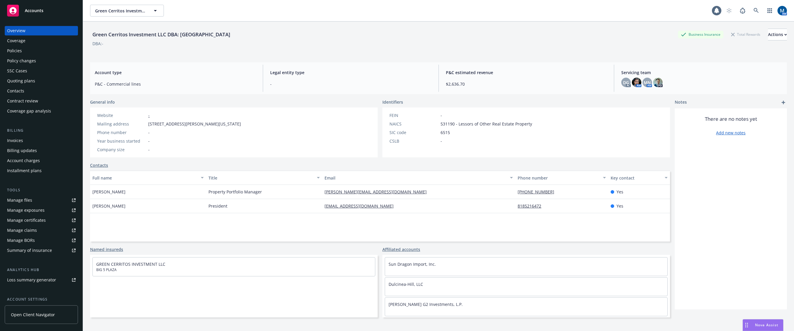
click at [25, 200] on div "Manage files" at bounding box center [19, 199] width 25 height 9
click at [43, 53] on div "Policies" at bounding box center [41, 50] width 68 height 9
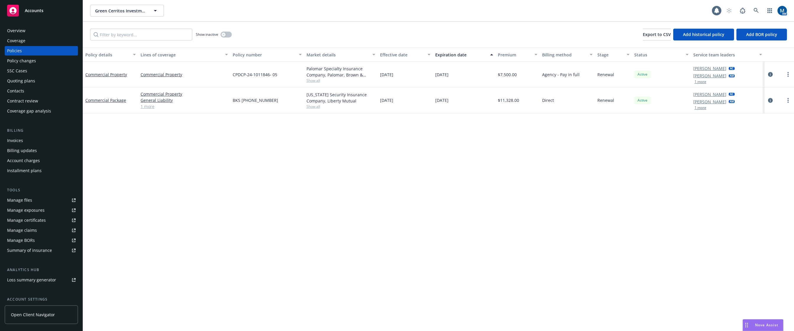
click at [701, 82] on button "1 more" at bounding box center [700, 82] width 12 height 4
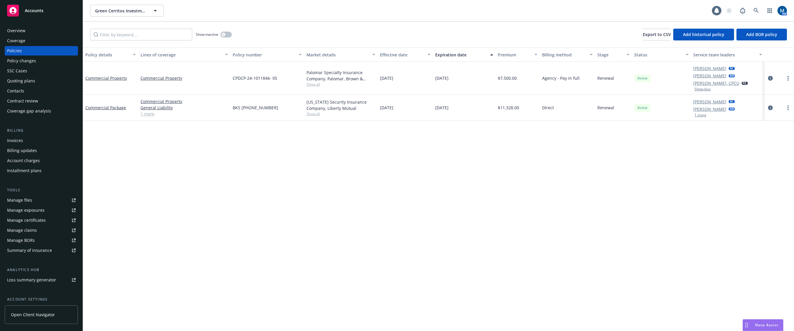
click at [702, 115] on button "1 more" at bounding box center [700, 115] width 12 height 4
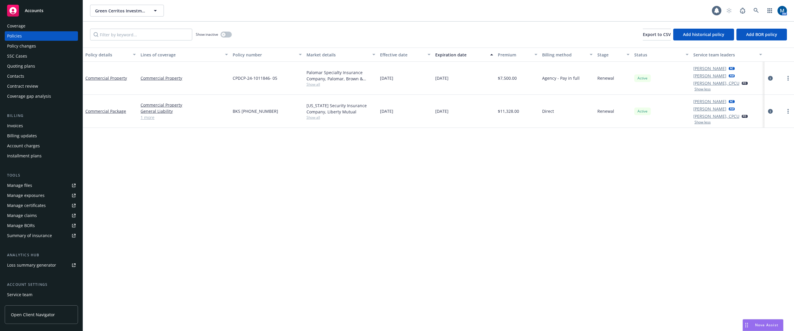
scroll to position [30, 0]
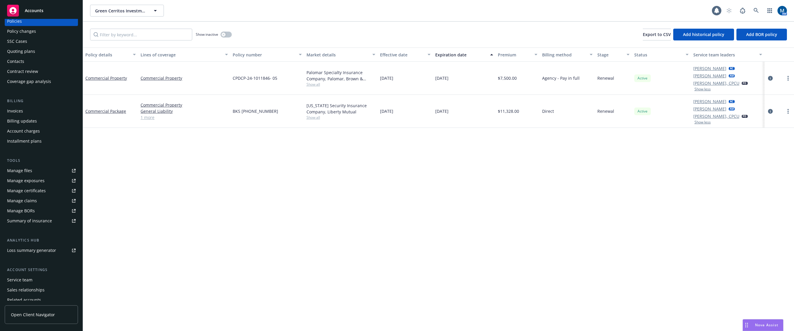
click at [32, 280] on div "Service team" at bounding box center [41, 279] width 68 height 9
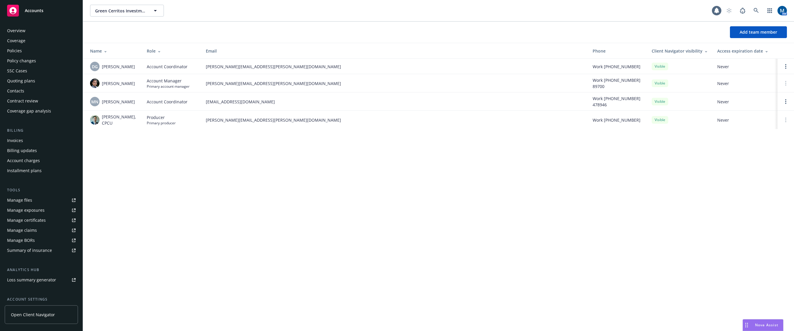
scroll to position [54, 0]
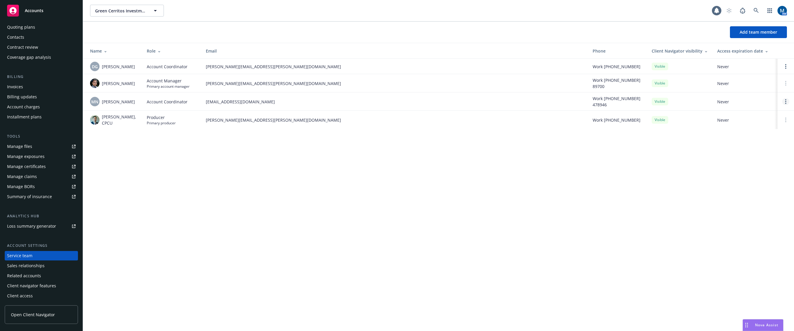
click at [786, 102] on link "Open options" at bounding box center [785, 101] width 7 height 7
click at [755, 85] on span "Remove account coordinator" at bounding box center [745, 85] width 71 height 6
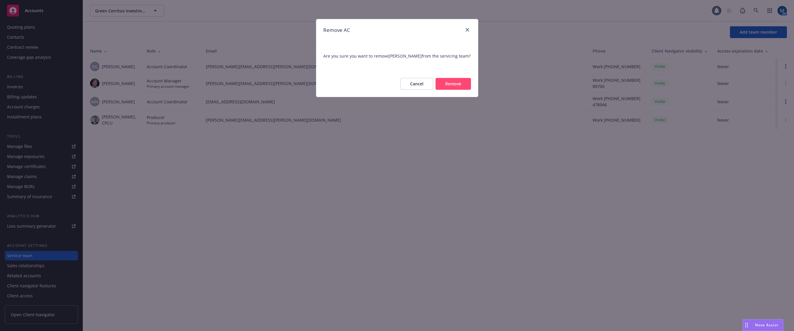
click at [419, 86] on button "Cancel" at bounding box center [416, 84] width 33 height 12
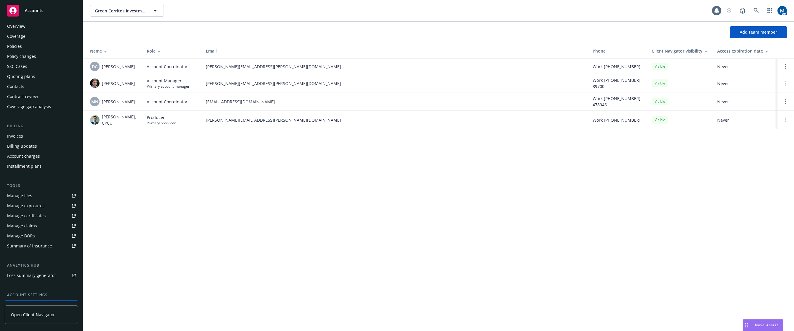
scroll to position [0, 0]
click at [33, 51] on div "Policies" at bounding box center [41, 50] width 68 height 9
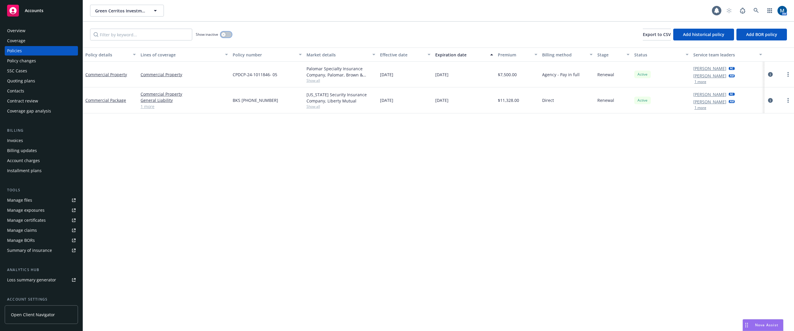
click at [227, 36] on button "button" at bounding box center [226, 35] width 11 height 6
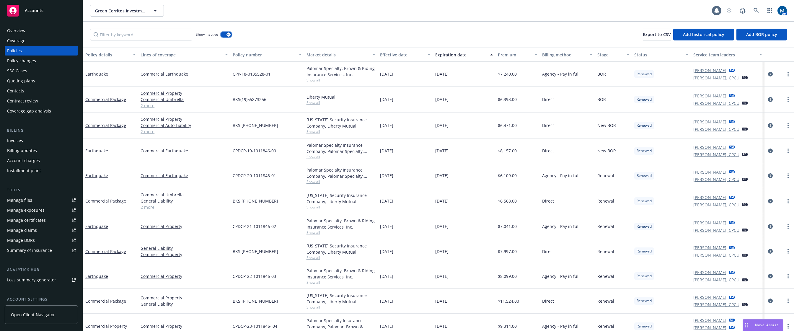
scroll to position [82, 0]
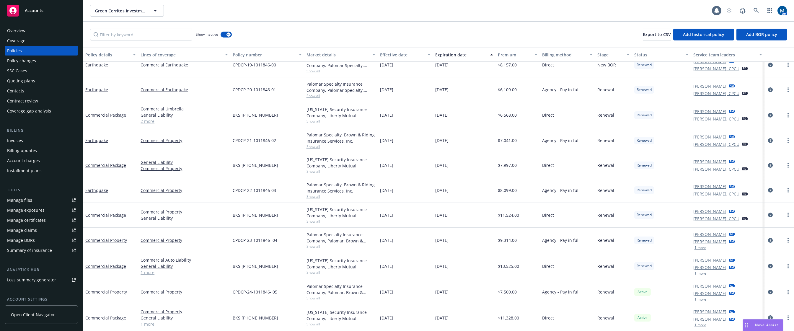
click at [16, 199] on div "Manage files" at bounding box center [19, 199] width 25 height 9
click at [27, 29] on div "Overview" at bounding box center [41, 30] width 68 height 9
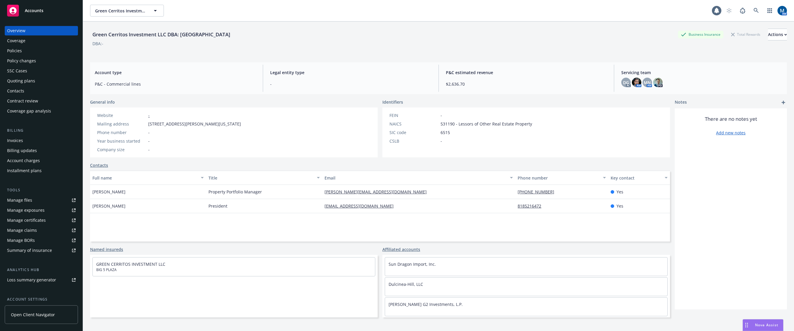
click at [23, 55] on div "Policies" at bounding box center [41, 50] width 68 height 9
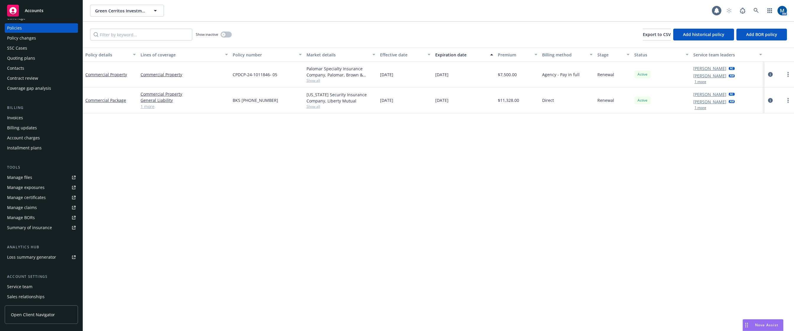
scroll to position [54, 0]
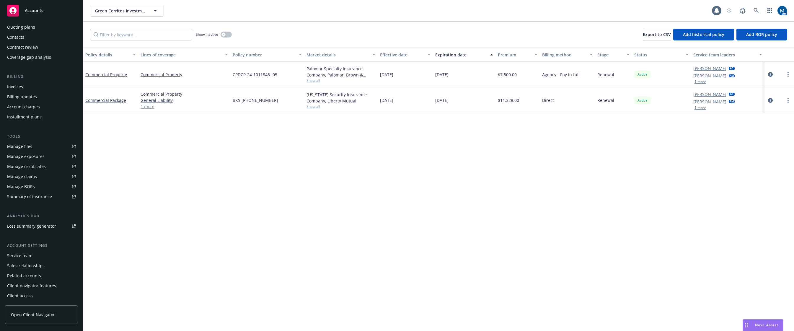
click at [27, 254] on div "Service team" at bounding box center [19, 255] width 25 height 9
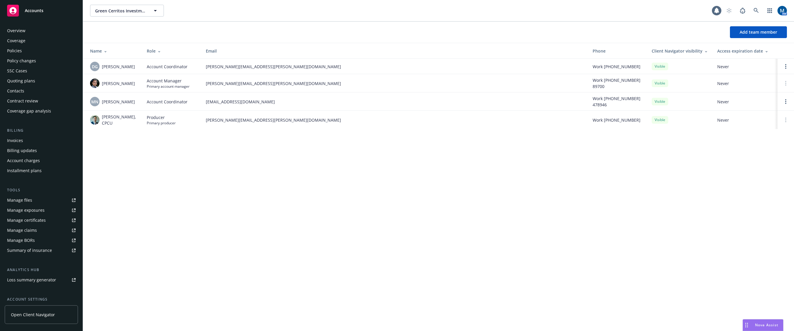
scroll to position [54, 0]
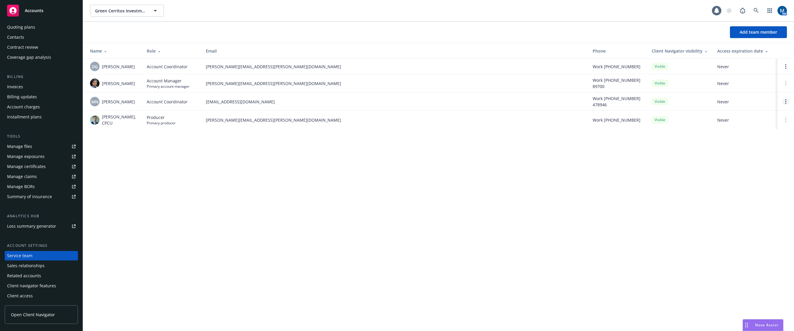
click at [786, 101] on link "Open options" at bounding box center [785, 101] width 7 height 7
click at [267, 222] on div "Green Cerritos Investment LLC DBA: Big 5 Plaza Green Cerritos Investment LLC DB…" at bounding box center [438, 165] width 711 height 331
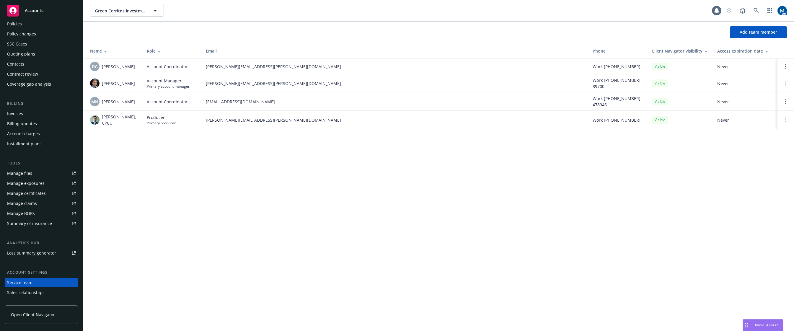
scroll to position [0, 0]
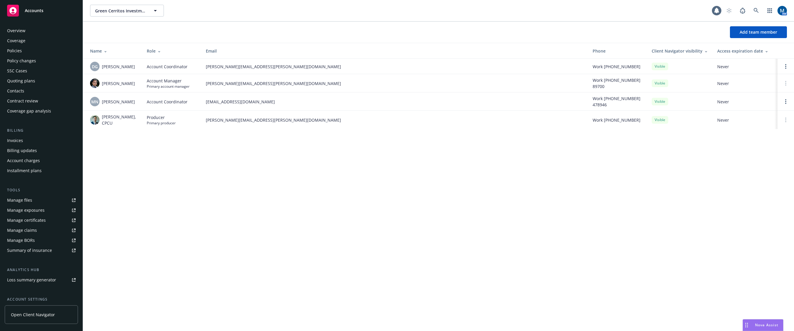
click at [34, 83] on div "Quoting plans" at bounding box center [41, 80] width 68 height 9
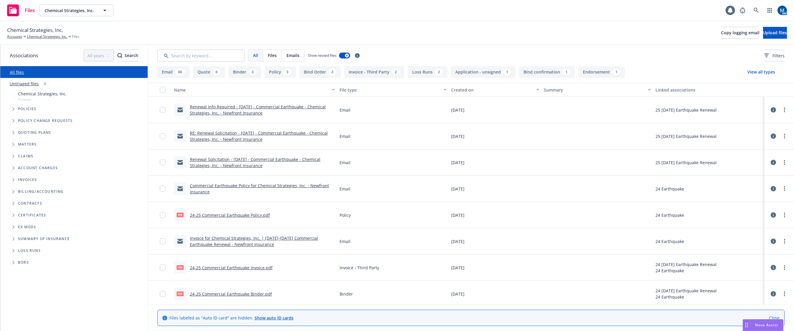
click at [271, 108] on link "Renewal Info Required - 11/09/25 - Commercial Earthquake - Chemical Strategies,…" at bounding box center [258, 110] width 136 height 12
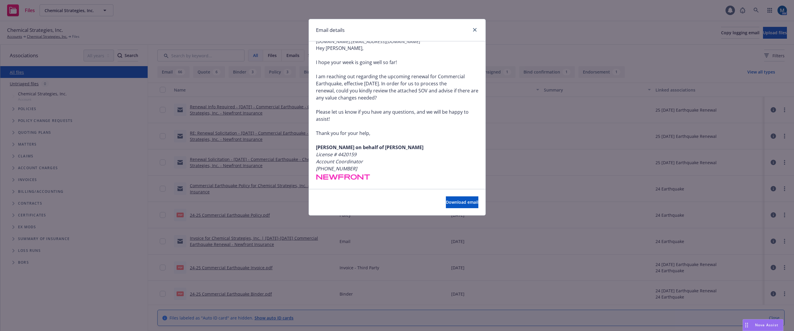
scroll to position [89, 0]
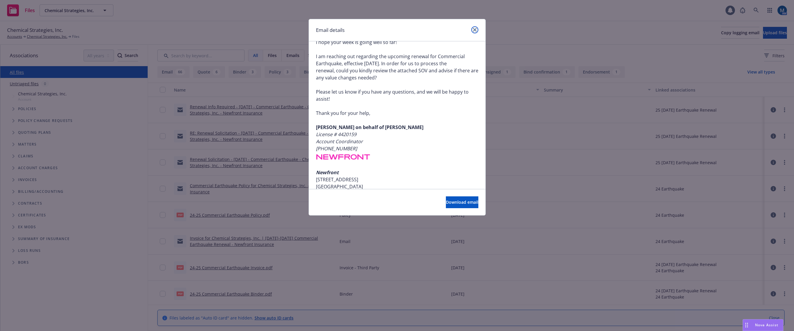
click at [474, 29] on icon "close" at bounding box center [475, 30] width 4 height 4
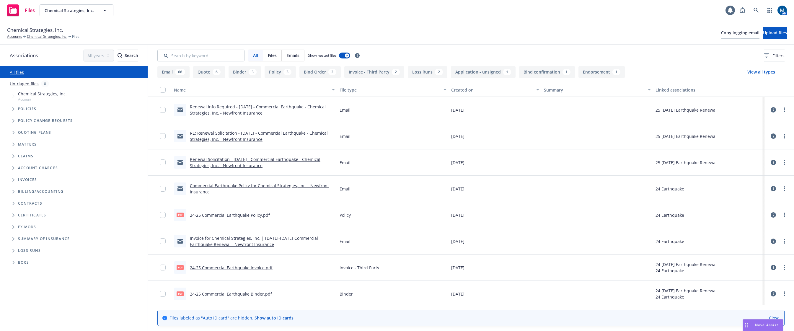
click at [237, 132] on link "RE: Renewal Solicitation - 11/09/25 - Commercial Earthquake - Chemical Strategi…" at bounding box center [259, 136] width 138 height 12
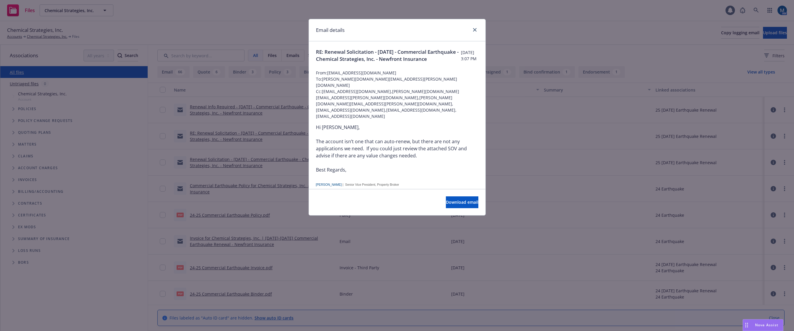
drag, startPoint x: 436, startPoint y: 100, endPoint x: 466, endPoint y: 101, distance: 29.5
click at [476, 31] on icon "close" at bounding box center [475, 30] width 4 height 4
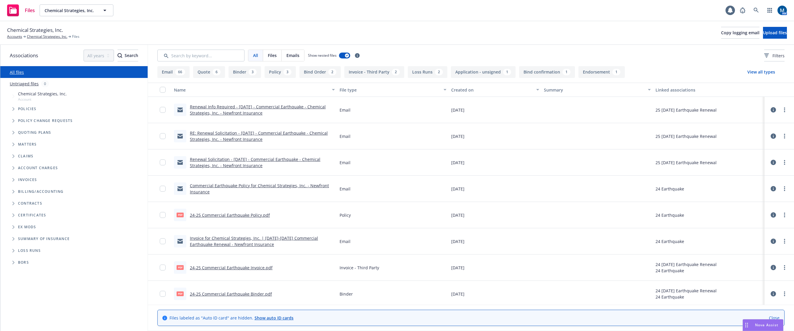
click at [246, 110] on div "Renewal Info Required - 11/09/25 - Commercial Earthquake - Chemical Strategies,…" at bounding box center [262, 110] width 145 height 12
click at [247, 107] on link "Renewal Info Required - 11/09/25 - Commercial Earthquake - Chemical Strategies,…" at bounding box center [258, 110] width 136 height 12
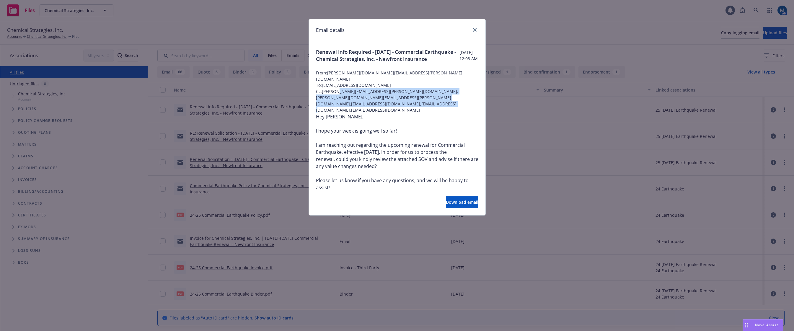
drag, startPoint x: 470, startPoint y: 107, endPoint x: 330, endPoint y: 97, distance: 140.6
click at [330, 97] on span "Cc: jennifer.martinez@newfront.com,megan.napoli@newfront.com,success+producer@n…" at bounding box center [397, 100] width 162 height 25
click at [456, 134] on div "Hey Chris, I hope your week is going well so far! I am reaching out regarding t…" at bounding box center [397, 213] width 162 height 201
click at [474, 28] on icon "close" at bounding box center [475, 30] width 4 height 4
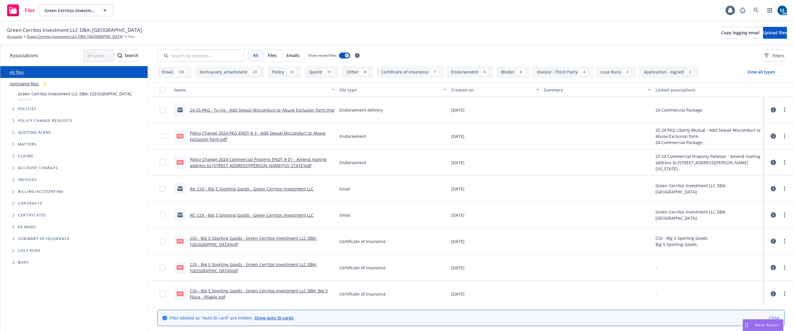
click at [223, 109] on link "24-25 PKG - To ins - Add Sexual Misconduct or Abuse Exclusion form.msg" at bounding box center [262, 110] width 145 height 6
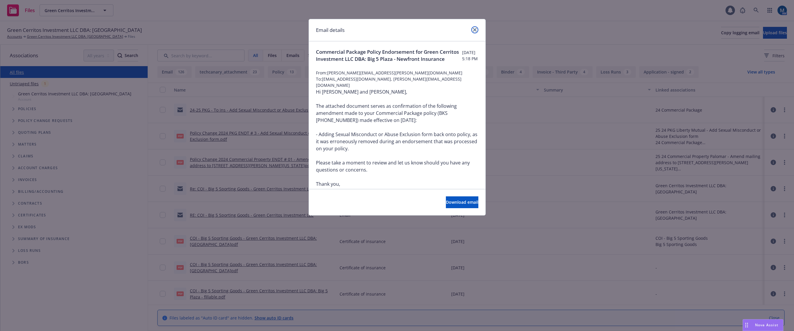
click at [477, 28] on link "close" at bounding box center [474, 29] width 7 height 7
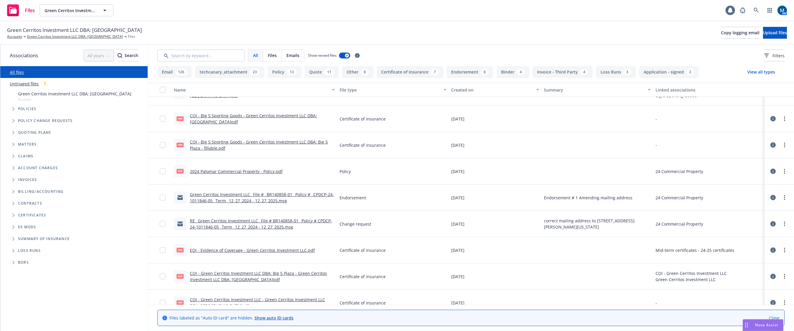
scroll to position [177, 0]
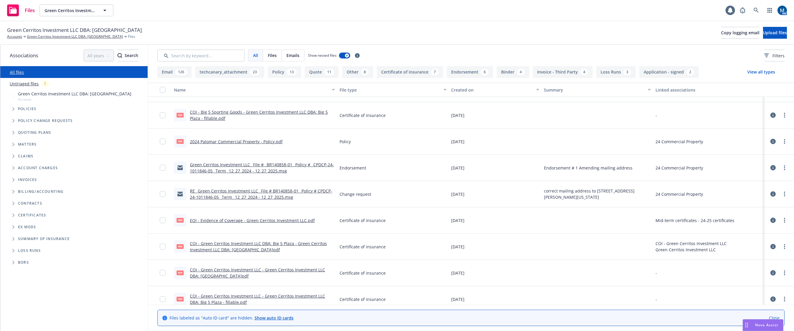
click at [301, 190] on link "RE_ Green Cerritos Investment LLC_ File # BR140858-01_ Policy # CPDCP-24-101184…" at bounding box center [261, 194] width 142 height 12
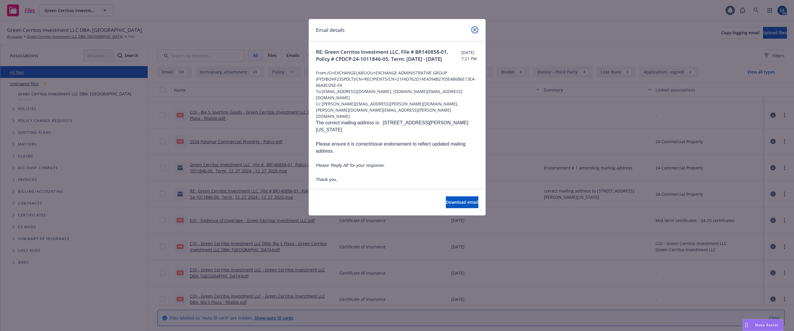
click at [475, 30] on icon "close" at bounding box center [475, 30] width 4 height 4
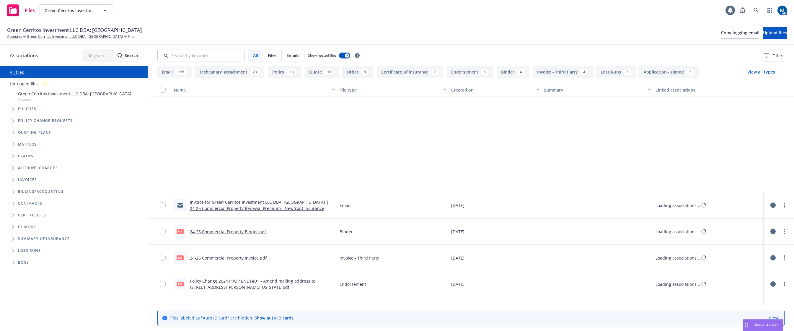
scroll to position [502, 0]
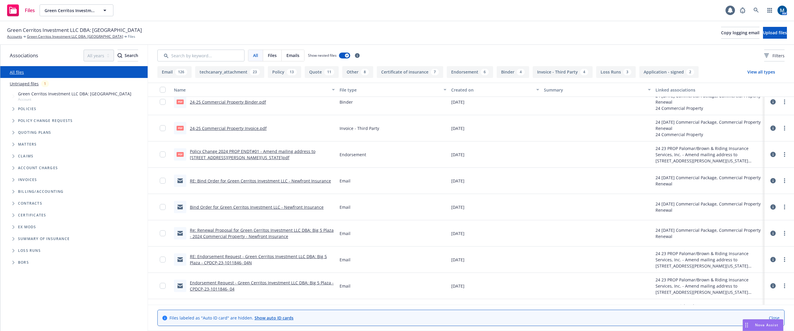
click at [252, 180] on link "RE: Bind Order for Green Cerritos Investment LLC - Newfront Insurance" at bounding box center [260, 181] width 141 height 6
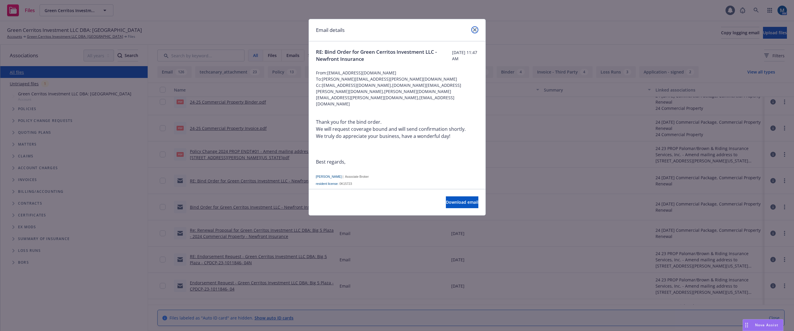
click at [476, 29] on link "close" at bounding box center [474, 29] width 7 height 7
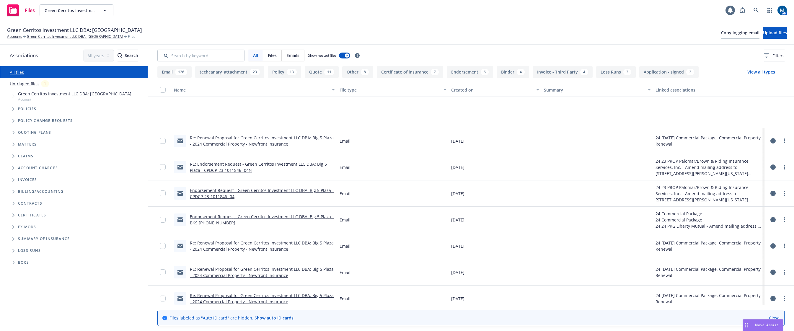
scroll to position [679, 0]
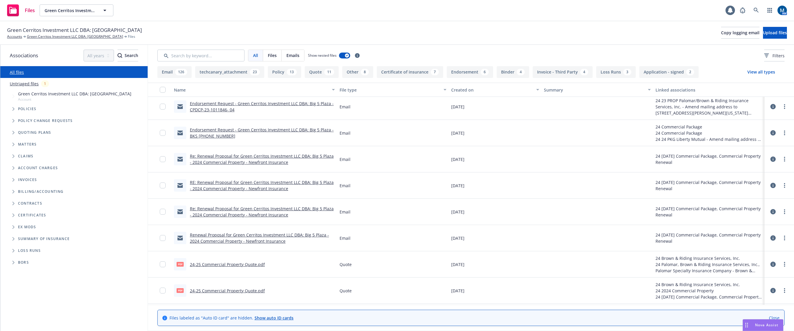
click at [221, 239] on link "Renewal Proposal for Green Cerritos Investment LLC DBA: Big 5 Plaza - 2024 Comm…" at bounding box center [259, 238] width 139 height 12
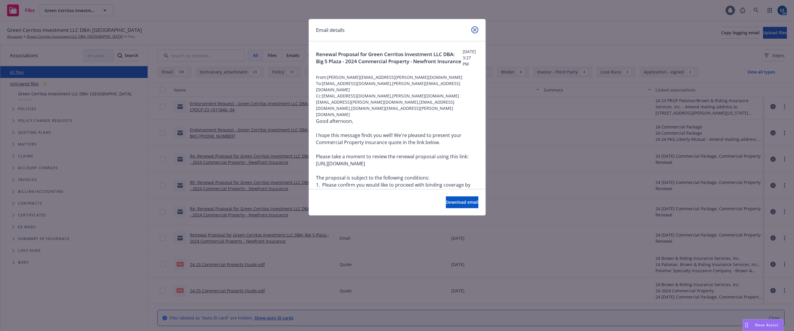
click at [476, 32] on link "close" at bounding box center [474, 29] width 7 height 7
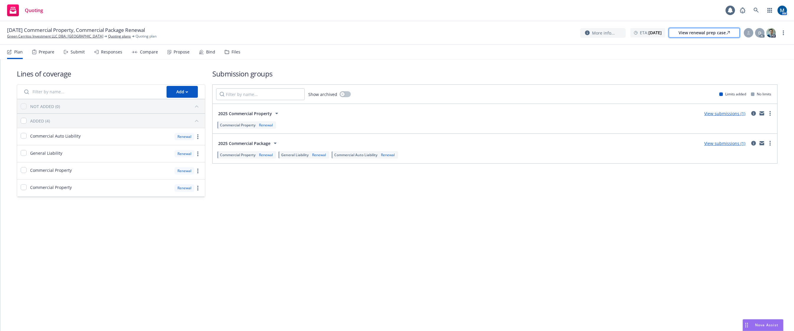
click at [695, 32] on div "View renewal prep case" at bounding box center [703, 32] width 51 height 9
